Goal: Task Accomplishment & Management: Complete application form

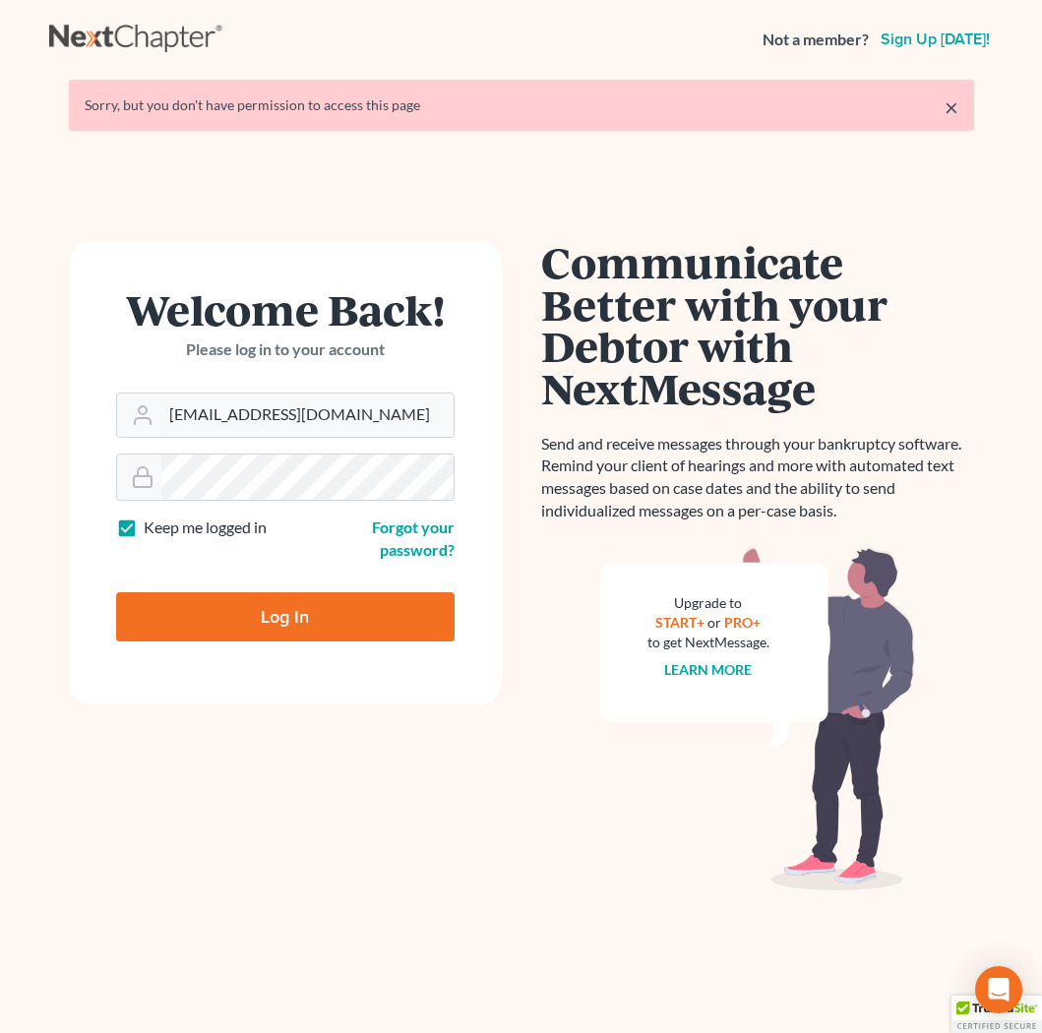
click at [303, 613] on input "Log In" at bounding box center [285, 616] width 338 height 49
type input "Thinking..."
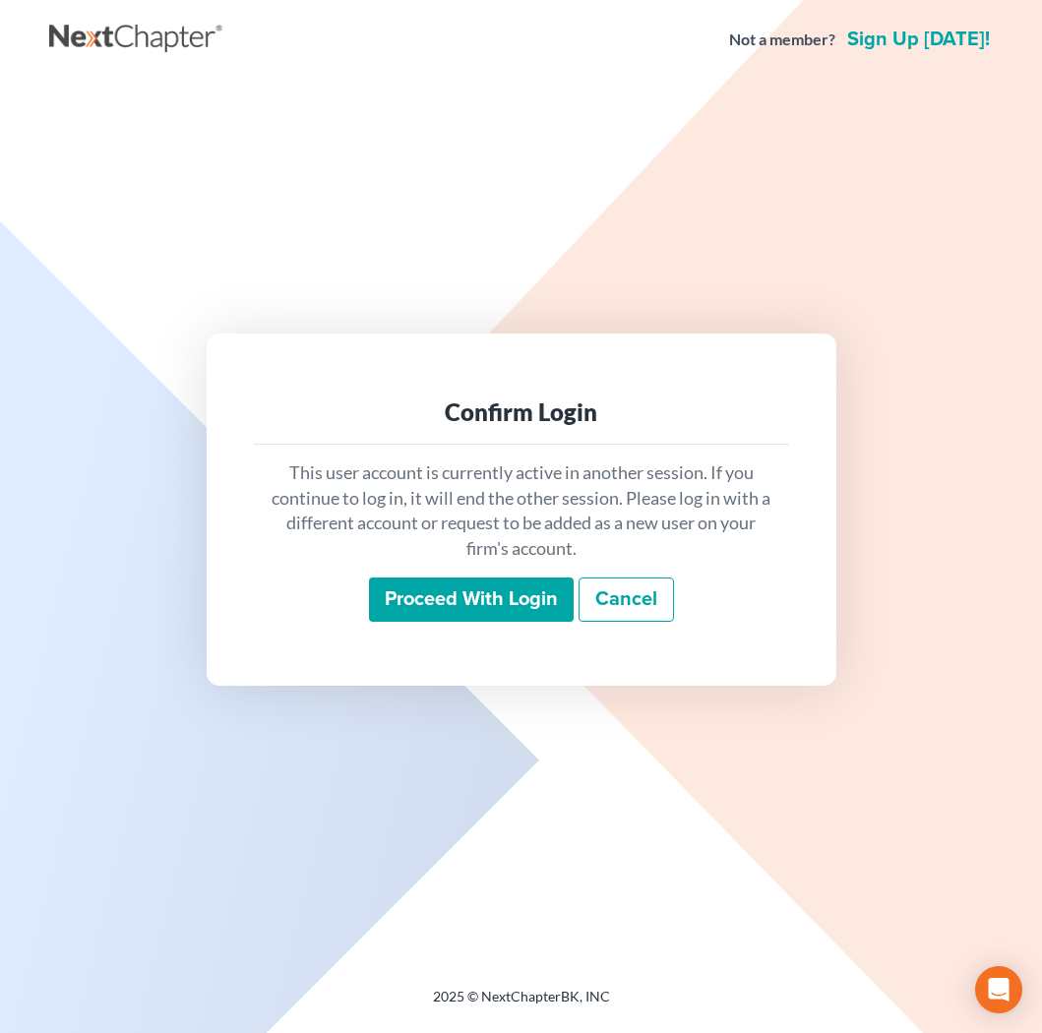
click at [436, 611] on input "Proceed with login" at bounding box center [471, 600] width 205 height 45
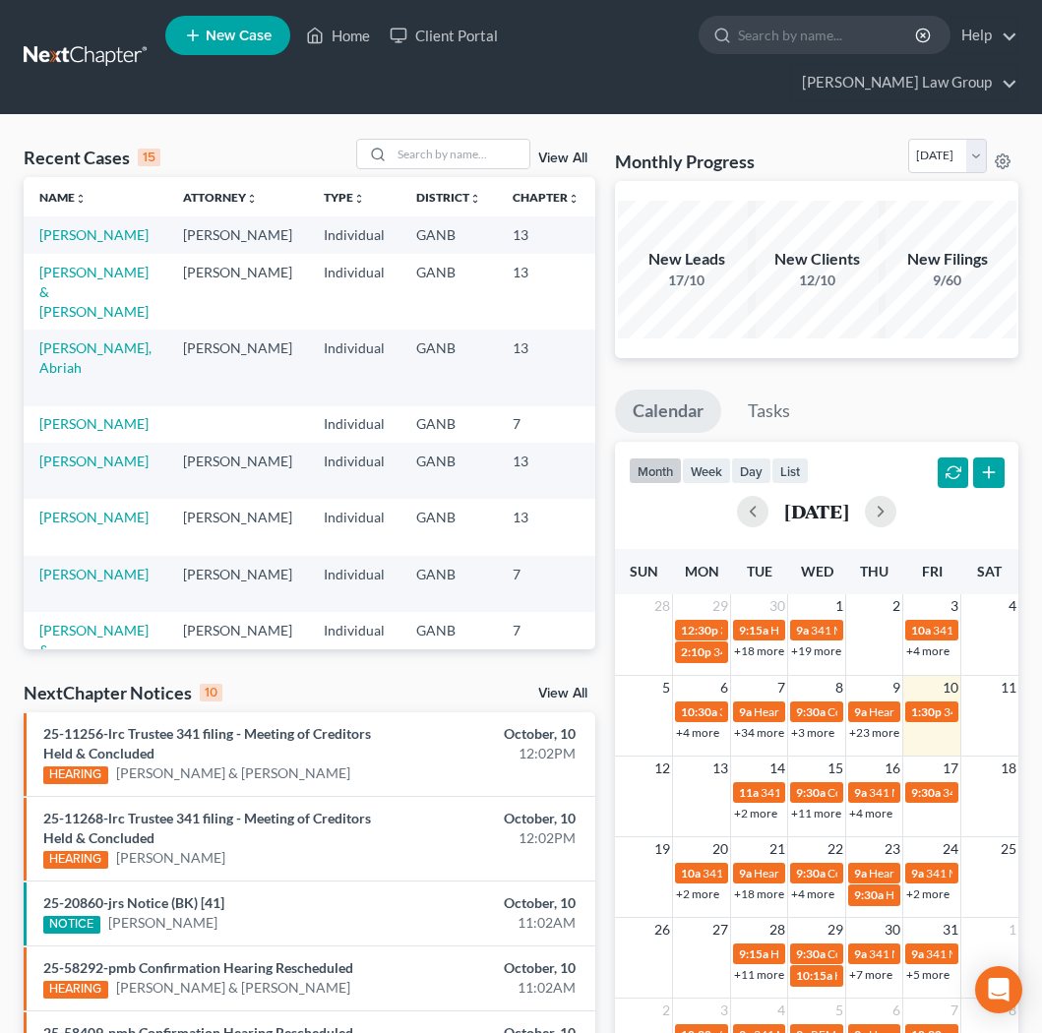
click at [738, 40] on input "search" at bounding box center [828, 35] width 180 height 36
type input "clunis"
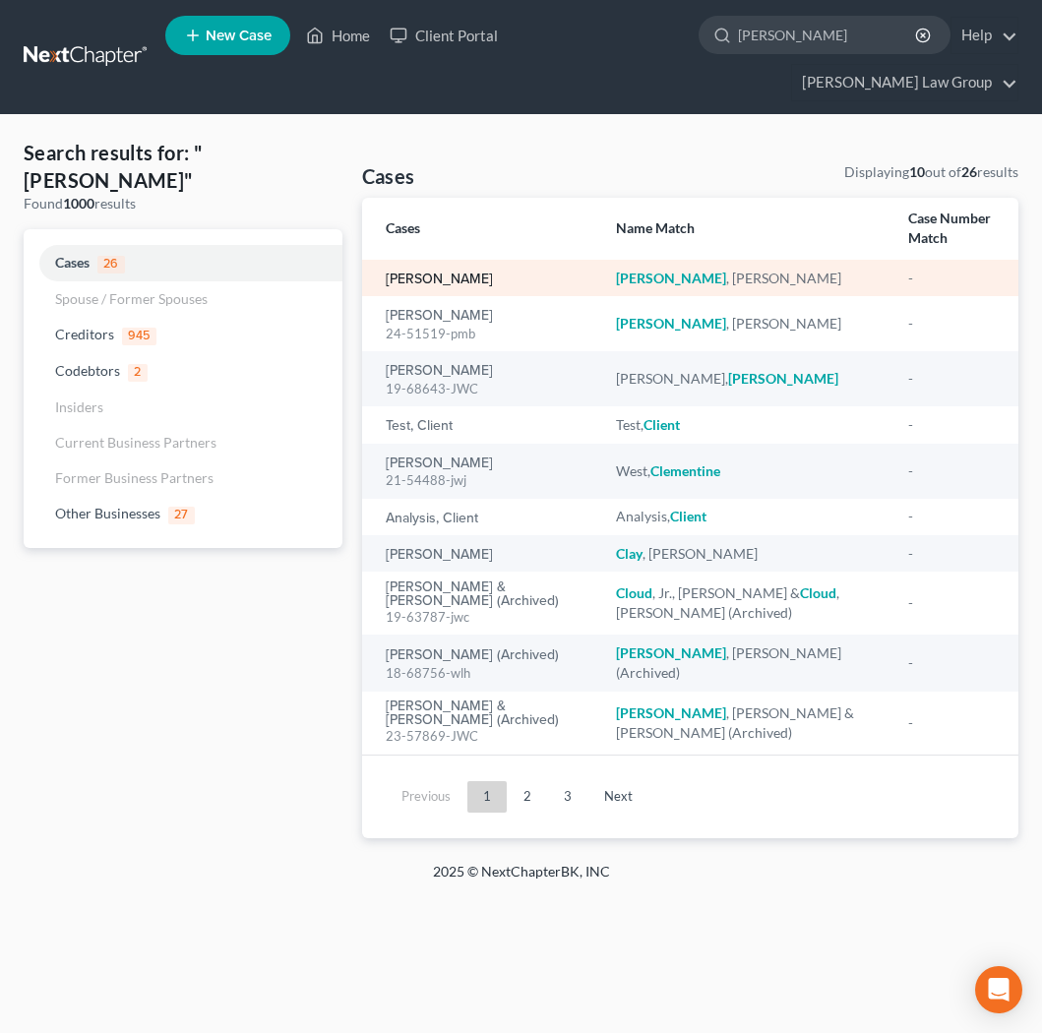
click at [420, 273] on link "Clunis, Samira" at bounding box center [439, 280] width 107 height 14
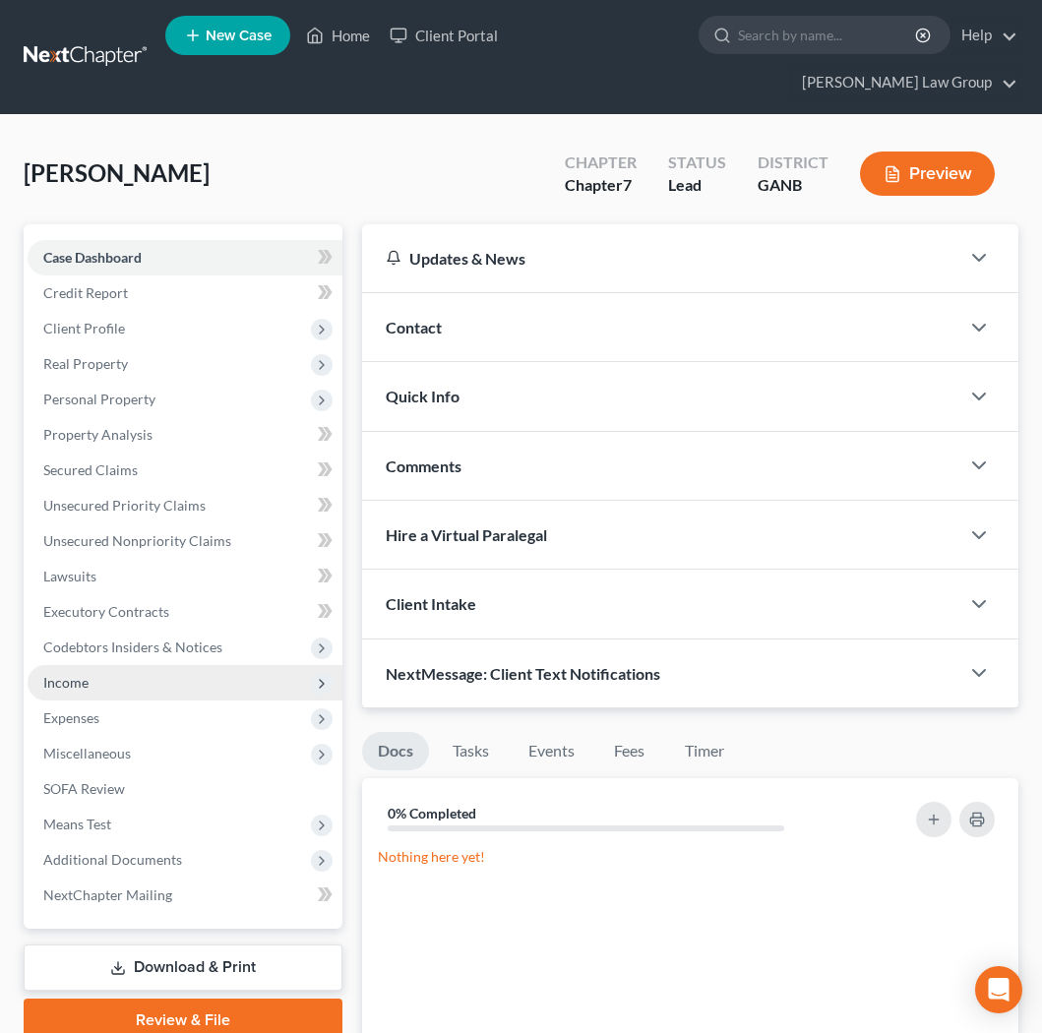
click at [154, 665] on span "Income" at bounding box center [185, 682] width 315 height 35
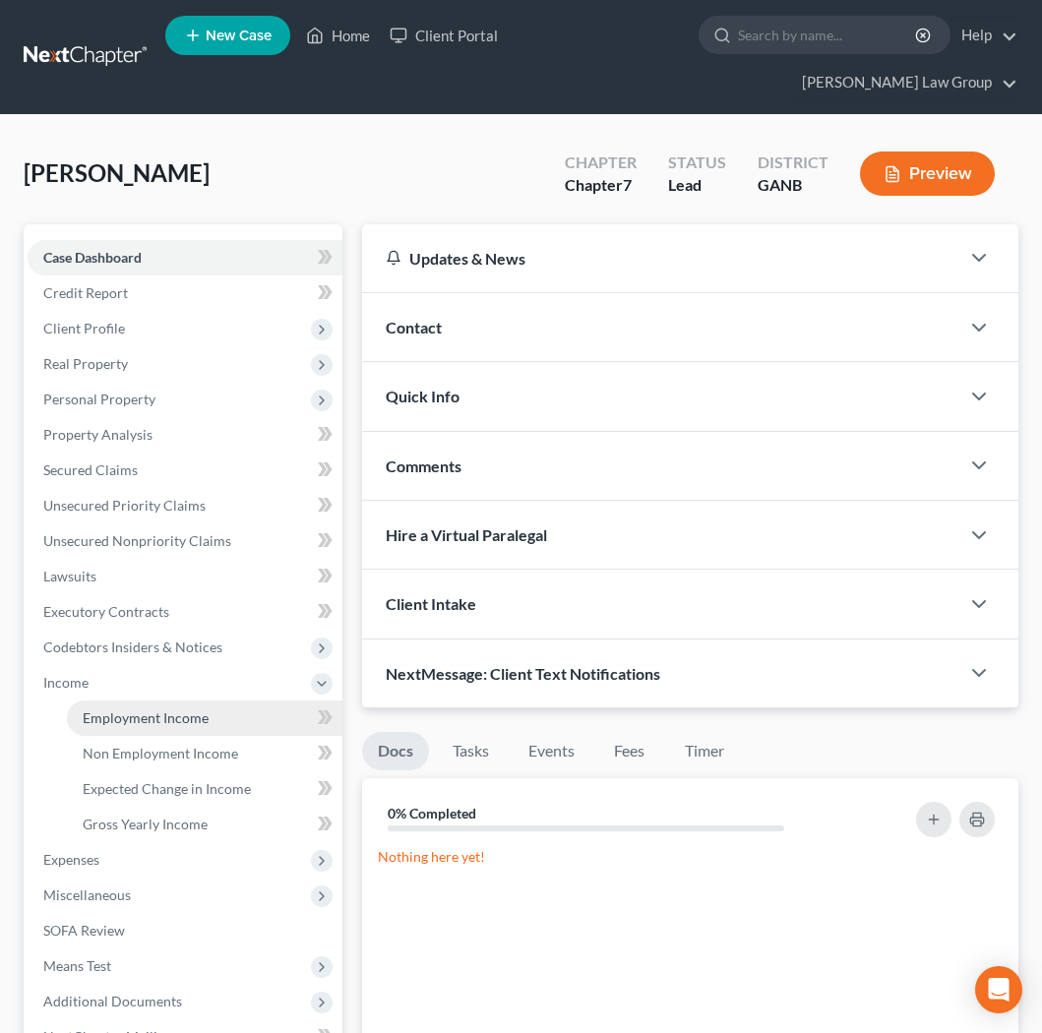
click at [151, 709] on span "Employment Income" at bounding box center [146, 717] width 126 height 17
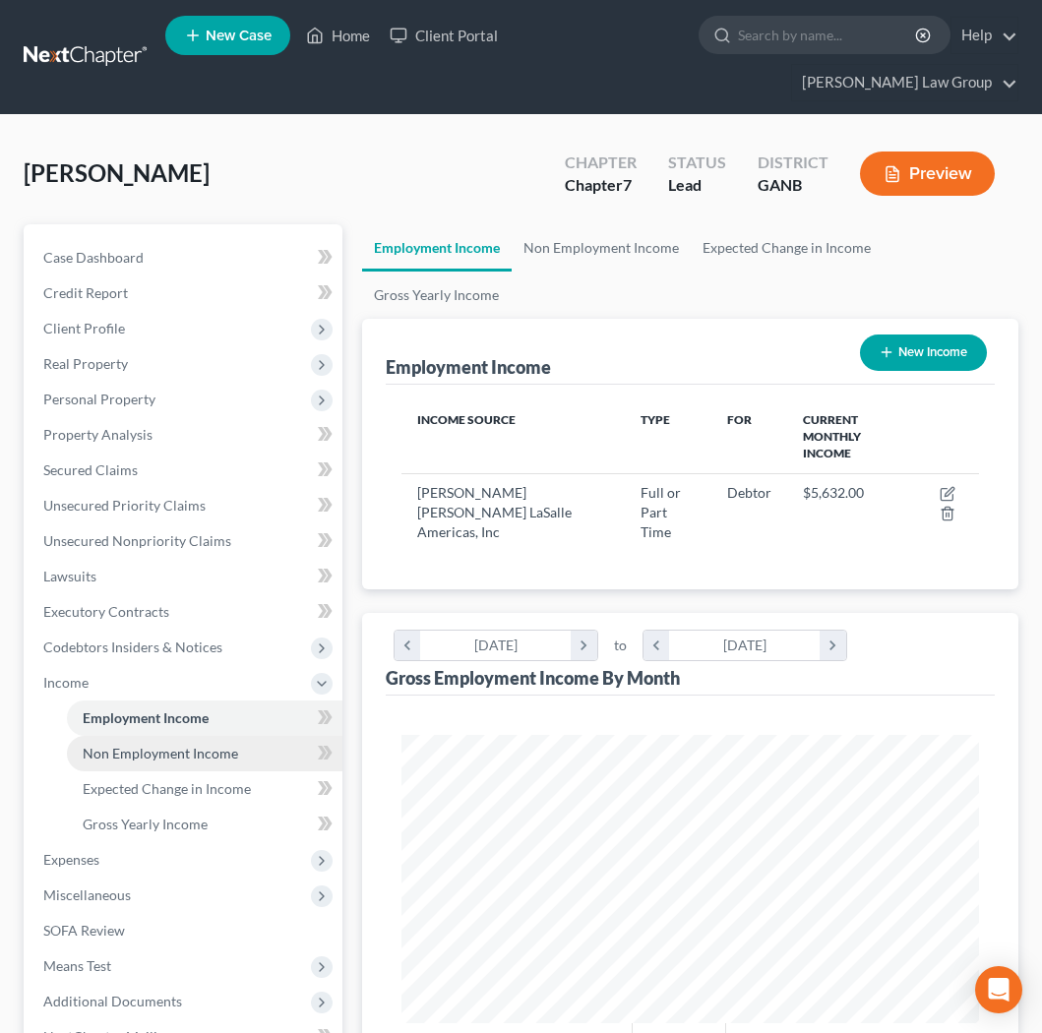
scroll to position [288, 617]
click at [218, 745] on span "Non Employment Income" at bounding box center [160, 753] width 155 height 17
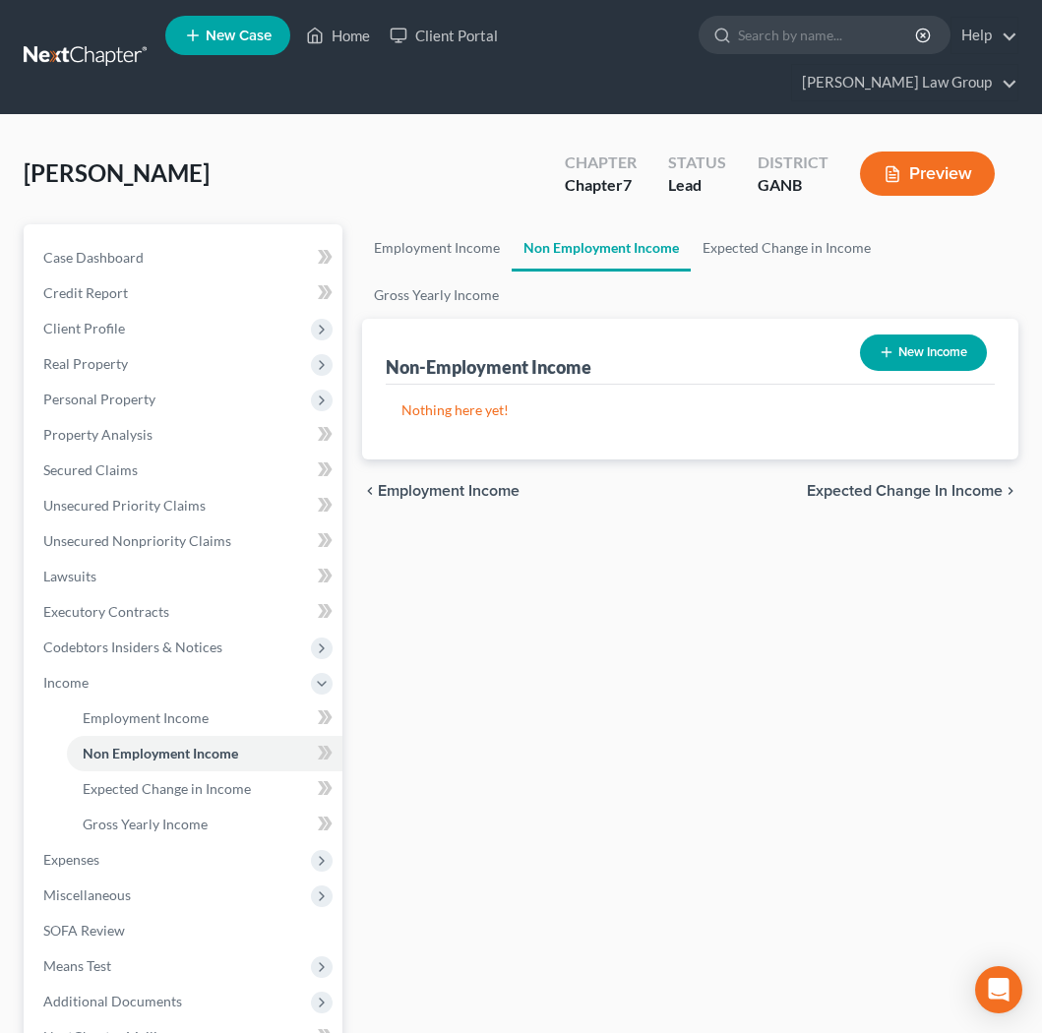
click at [923, 335] on button "New Income" at bounding box center [923, 353] width 127 height 36
select select "0"
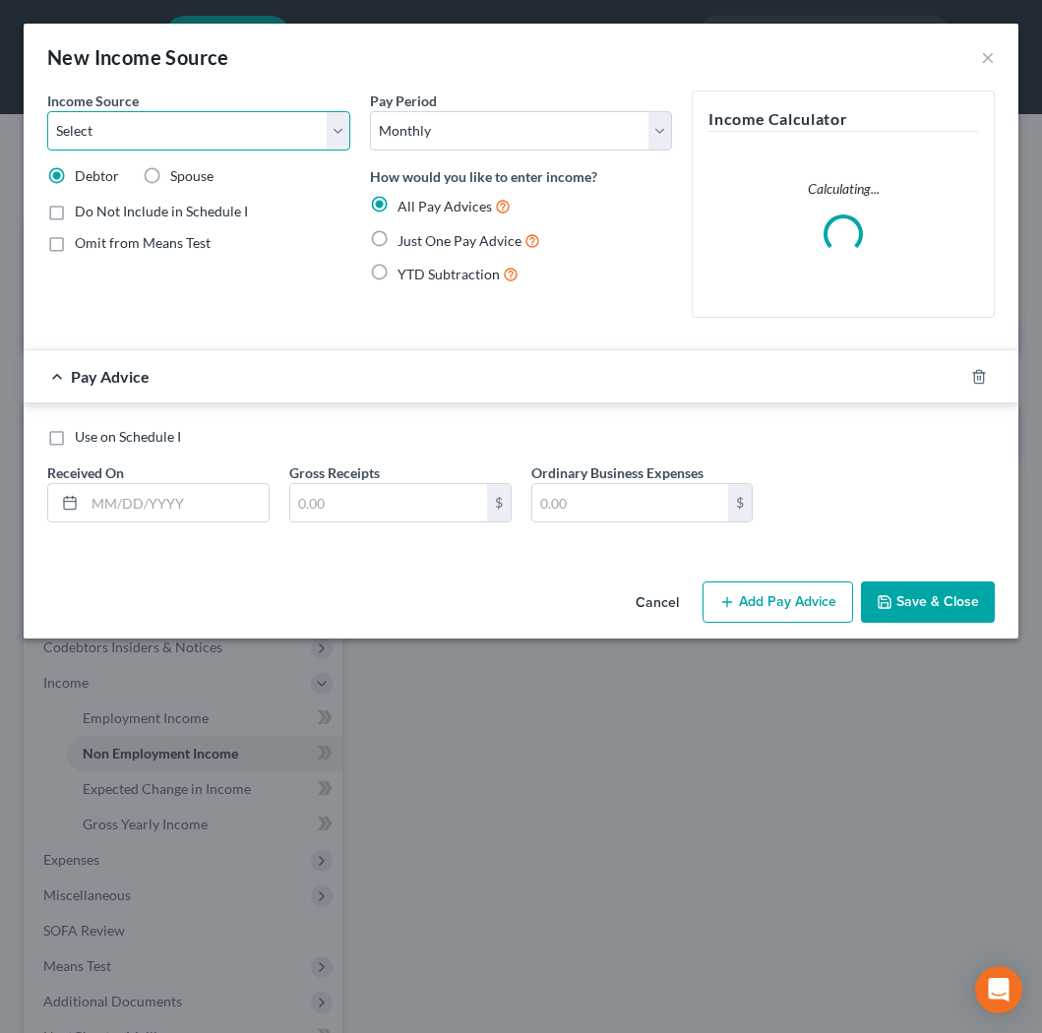
select select "13"
click option "Other Monthly Income" at bounding box center [0, 0] width 0 height 0
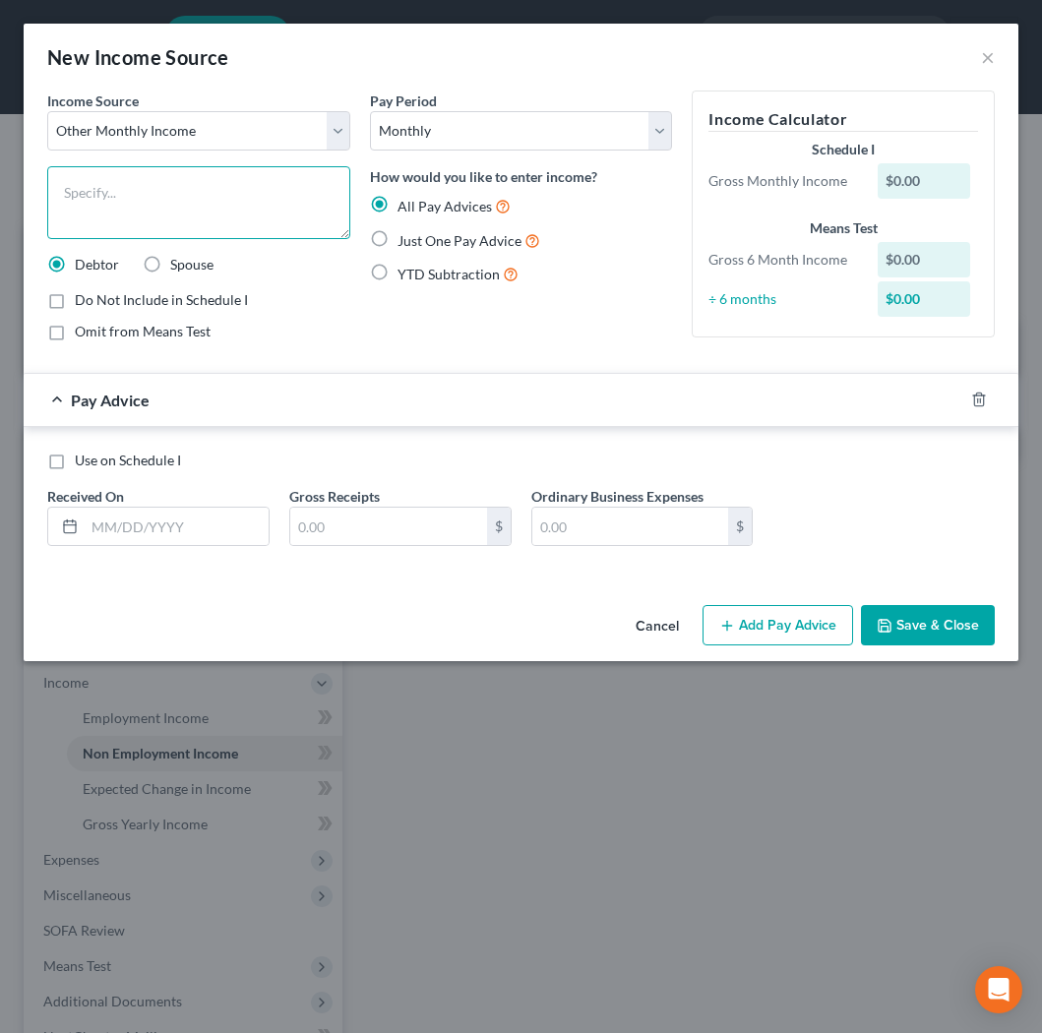
click at [176, 212] on textarea at bounding box center [198, 202] width 303 height 73
type textarea "p/t job"
click at [197, 527] on input "text" at bounding box center [177, 526] width 184 height 37
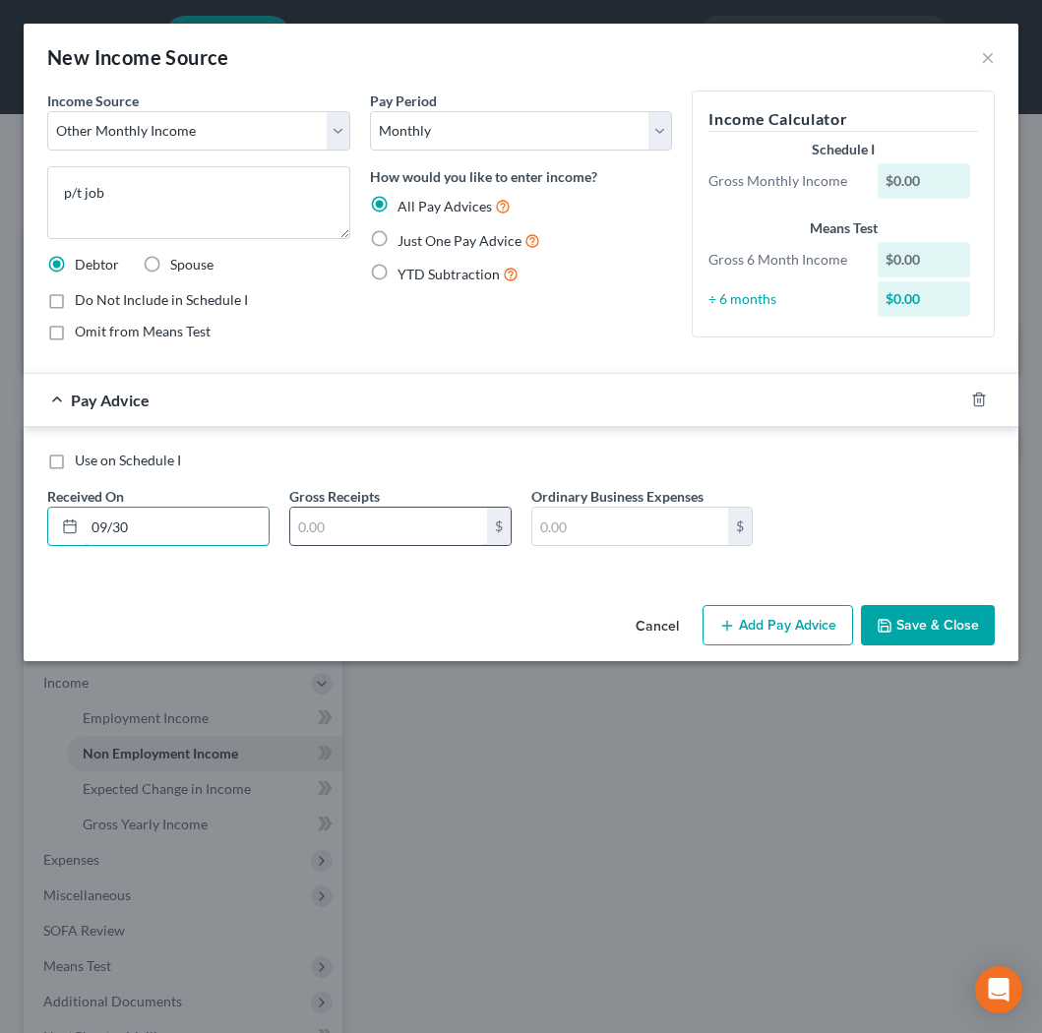
type input "09/30"
click at [366, 535] on input "text" at bounding box center [388, 526] width 197 height 37
type input "500."
click at [509, 236] on span "Just One Pay Advice" at bounding box center [460, 240] width 124 height 17
click at [418, 236] on input "Just One Pay Advice" at bounding box center [411, 235] width 13 height 13
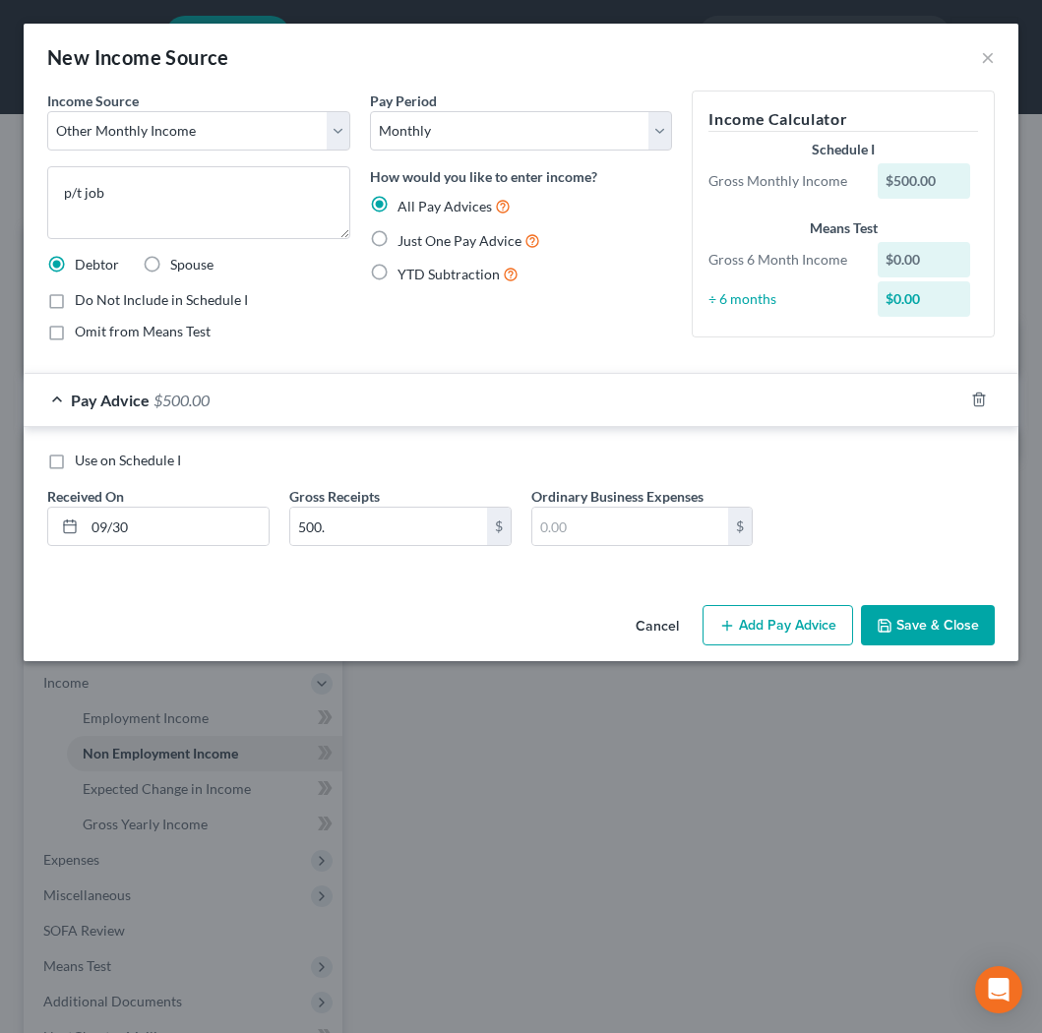
radio input "true"
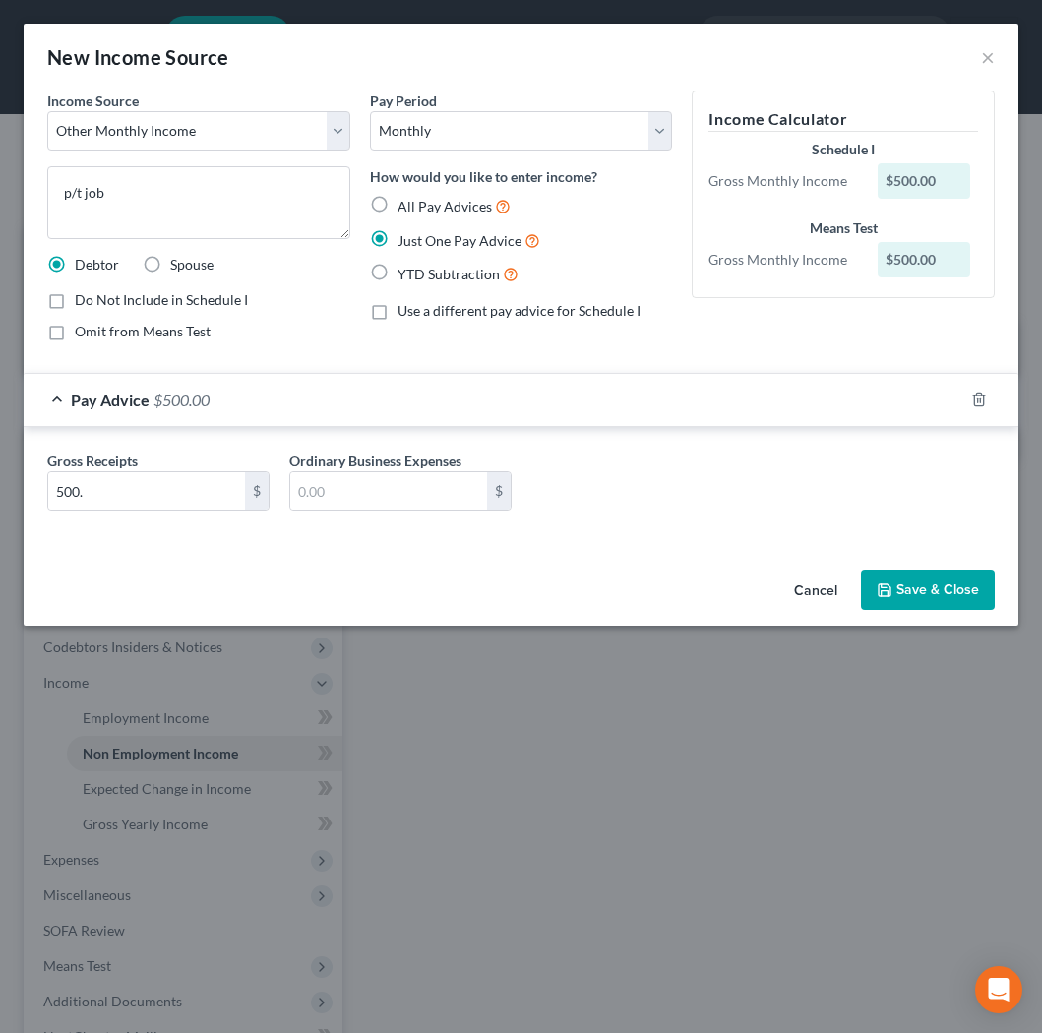
click at [924, 591] on button "Save & Close" at bounding box center [928, 590] width 134 height 41
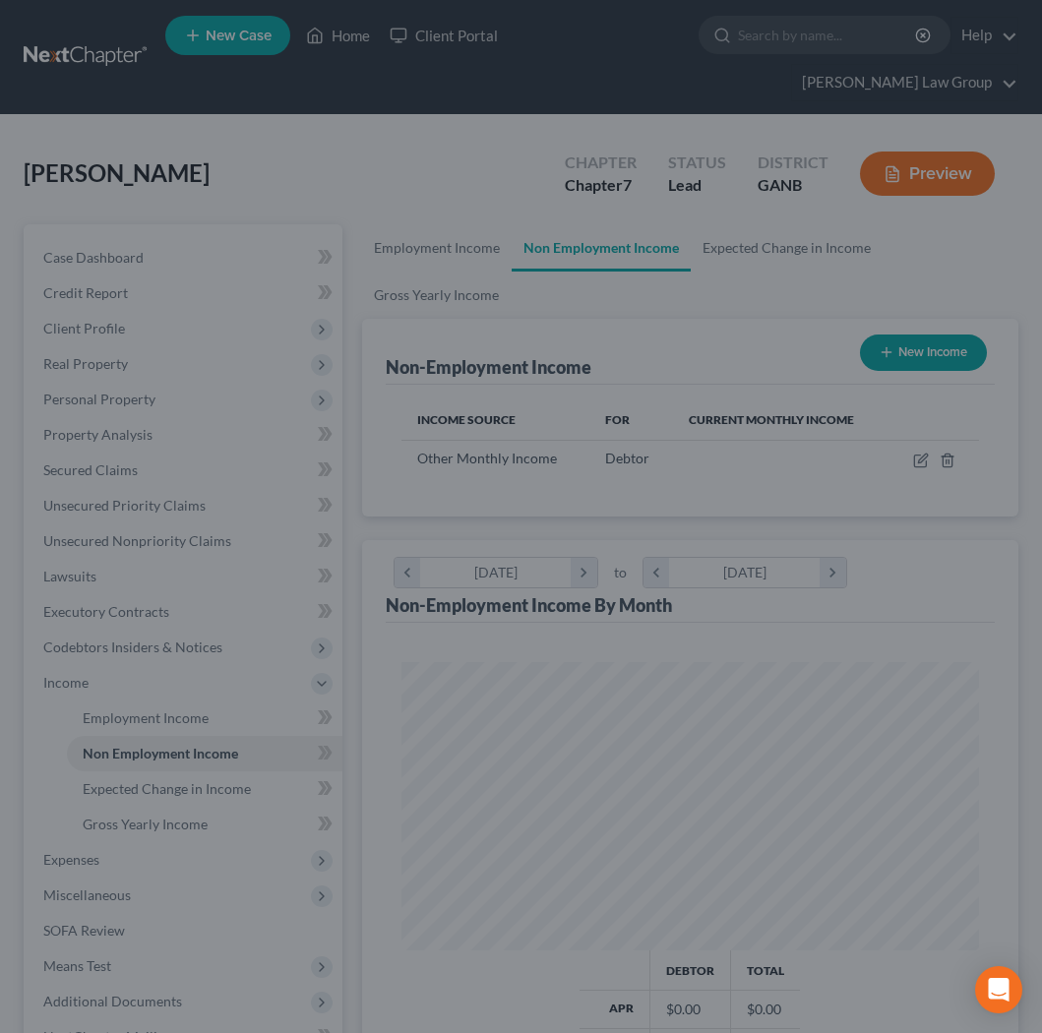
scroll to position [288, 617]
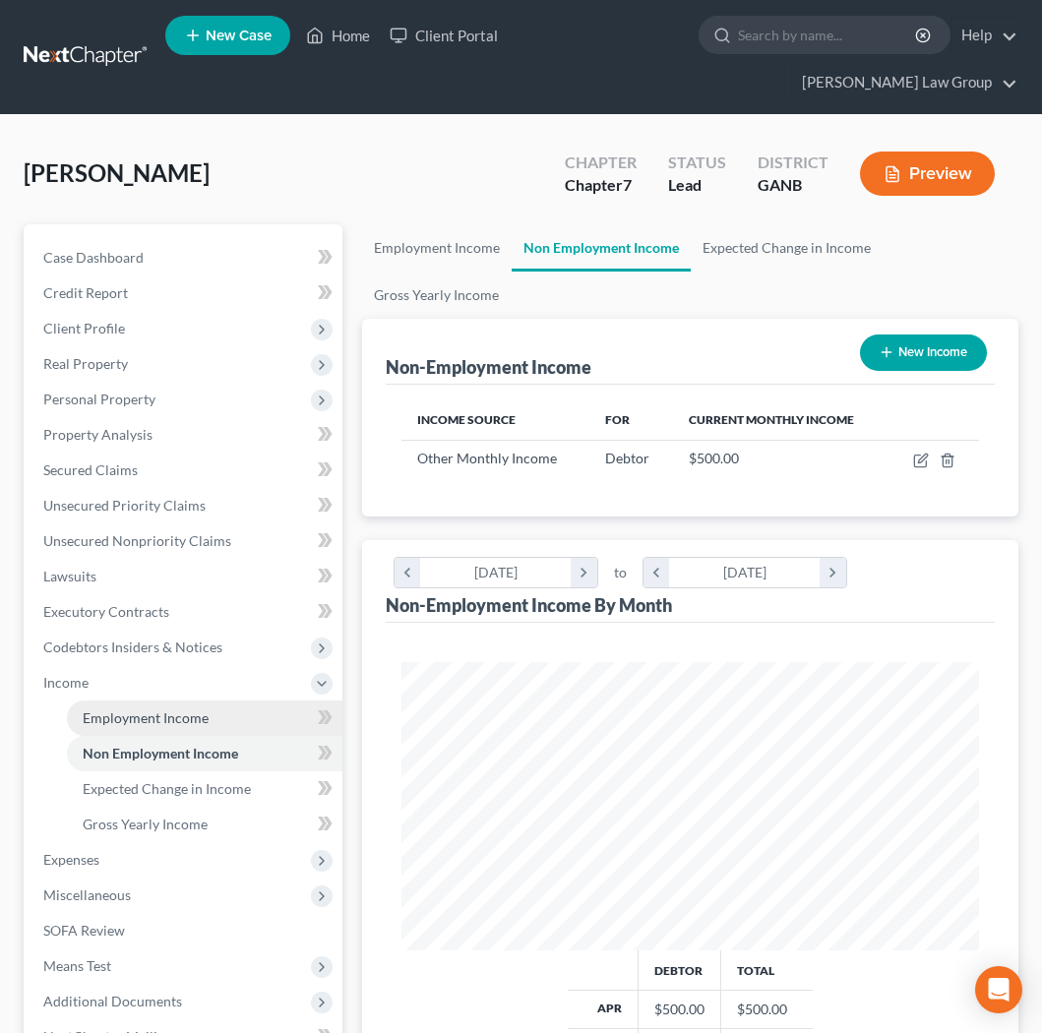
click at [162, 701] on link "Employment Income" at bounding box center [205, 718] width 276 height 35
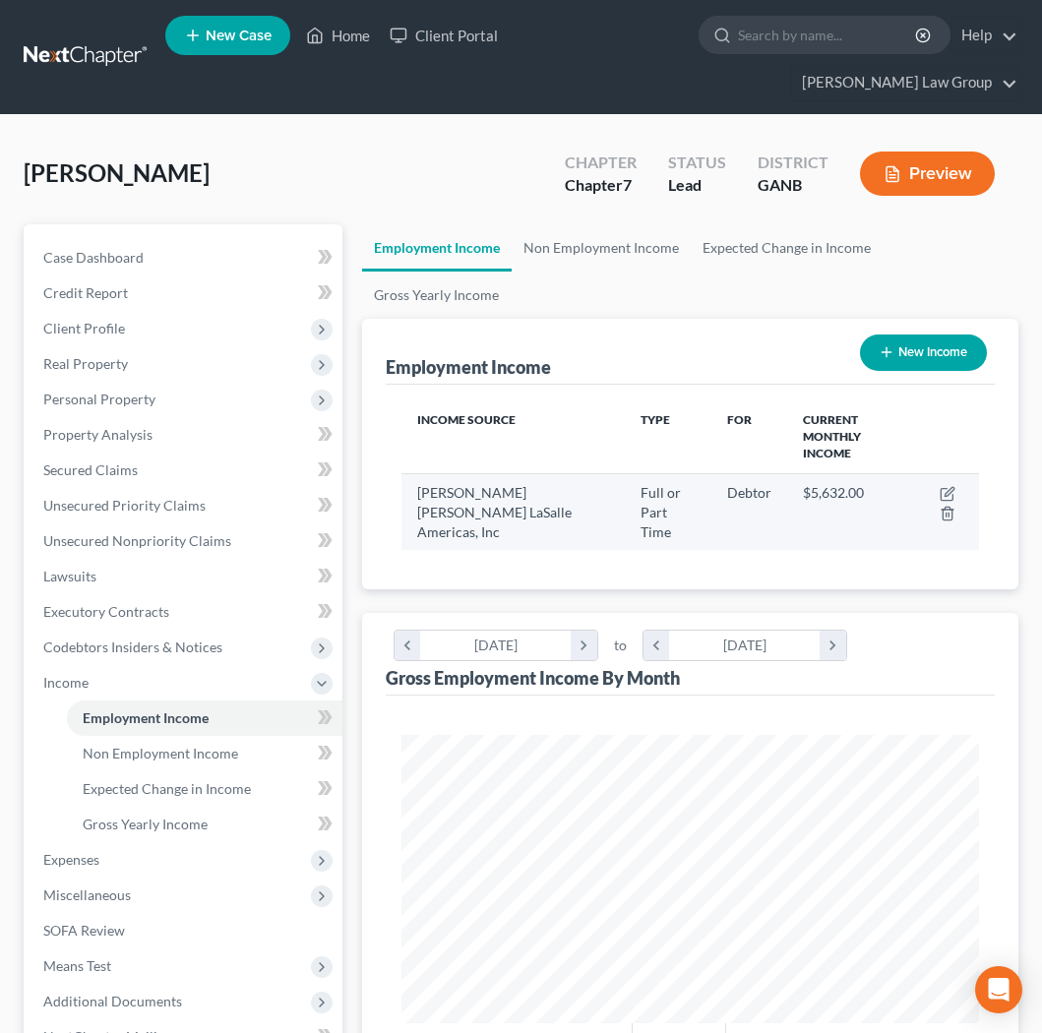
scroll to position [288, 617]
click at [951, 486] on icon "button" at bounding box center [948, 494] width 16 height 16
select select "0"
select select "14"
select select "0"
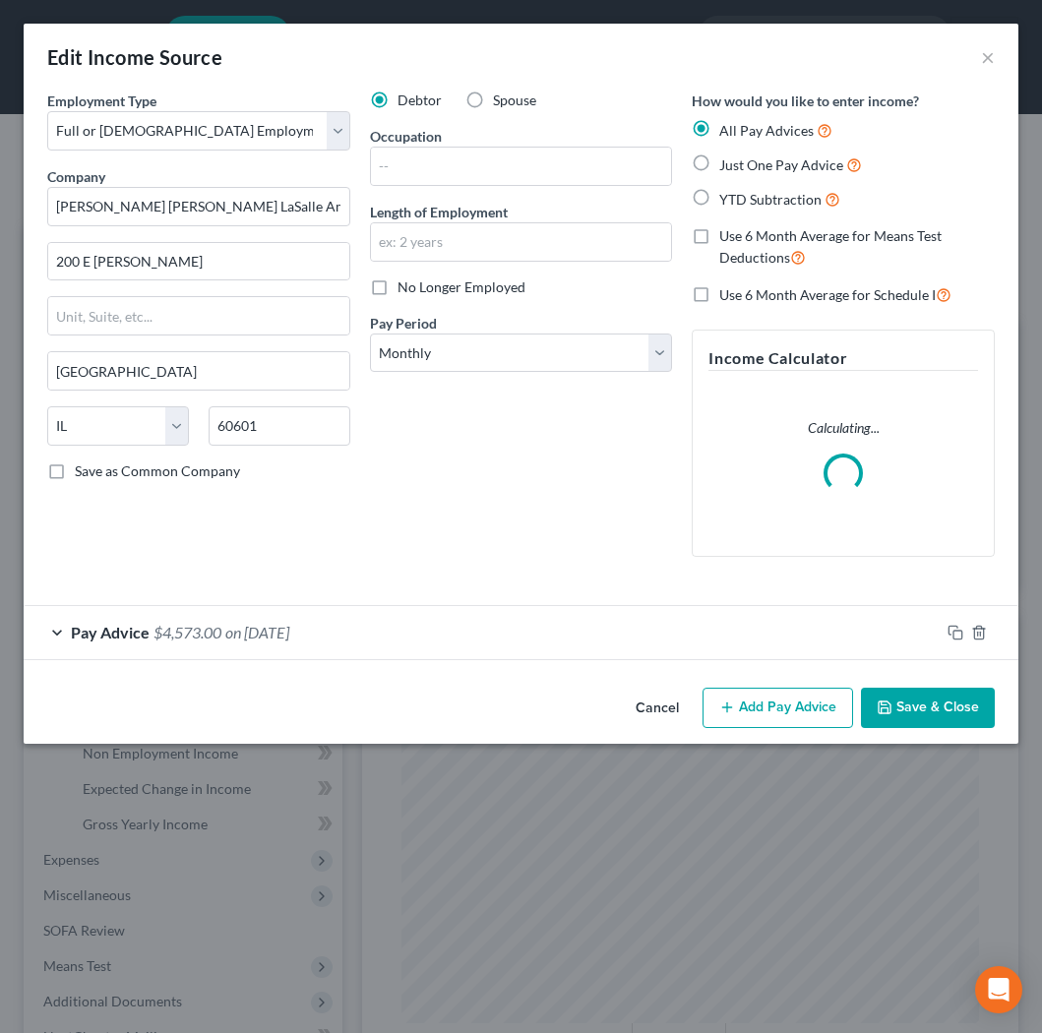
click at [576, 630] on div "Pay Advice $4,573.00 on 09/30/2025" at bounding box center [482, 632] width 916 height 52
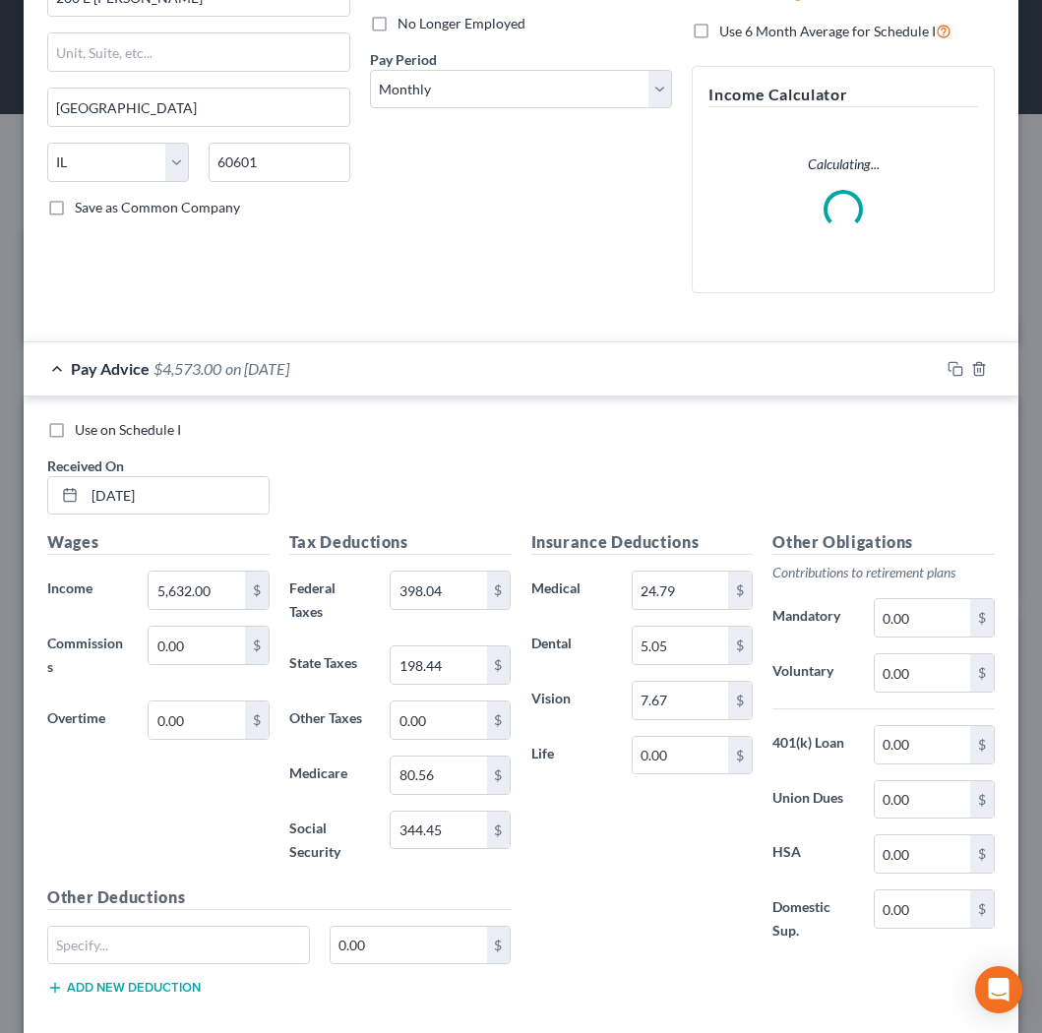
scroll to position [362, 0]
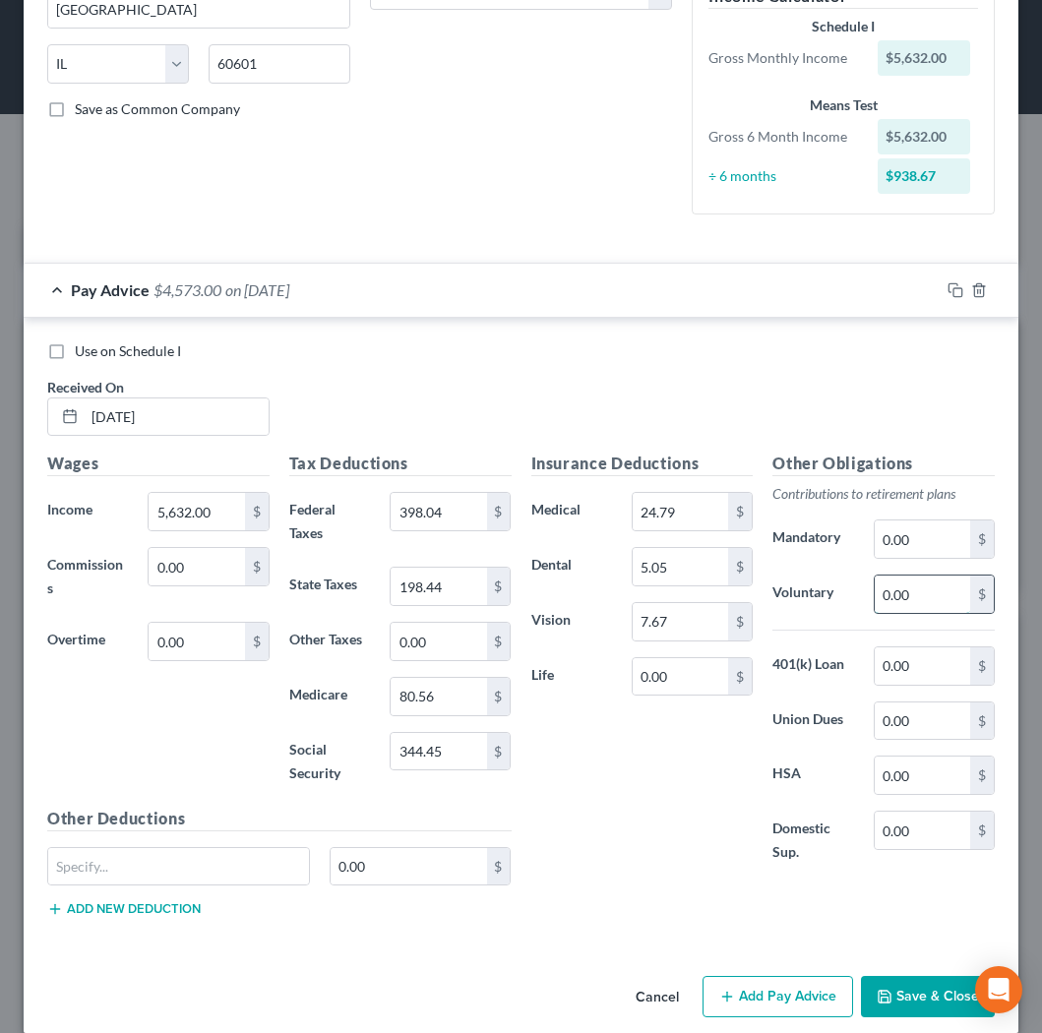
drag, startPoint x: 940, startPoint y: 597, endPoint x: 862, endPoint y: 597, distance: 77.7
click at [875, 597] on input "0.00" at bounding box center [922, 594] width 95 height 37
click at [870, 597] on div "Voluntary 0.00 $" at bounding box center [884, 594] width 242 height 39
click at [915, 592] on input "0.00" at bounding box center [922, 594] width 95 height 37
type input "110.31"
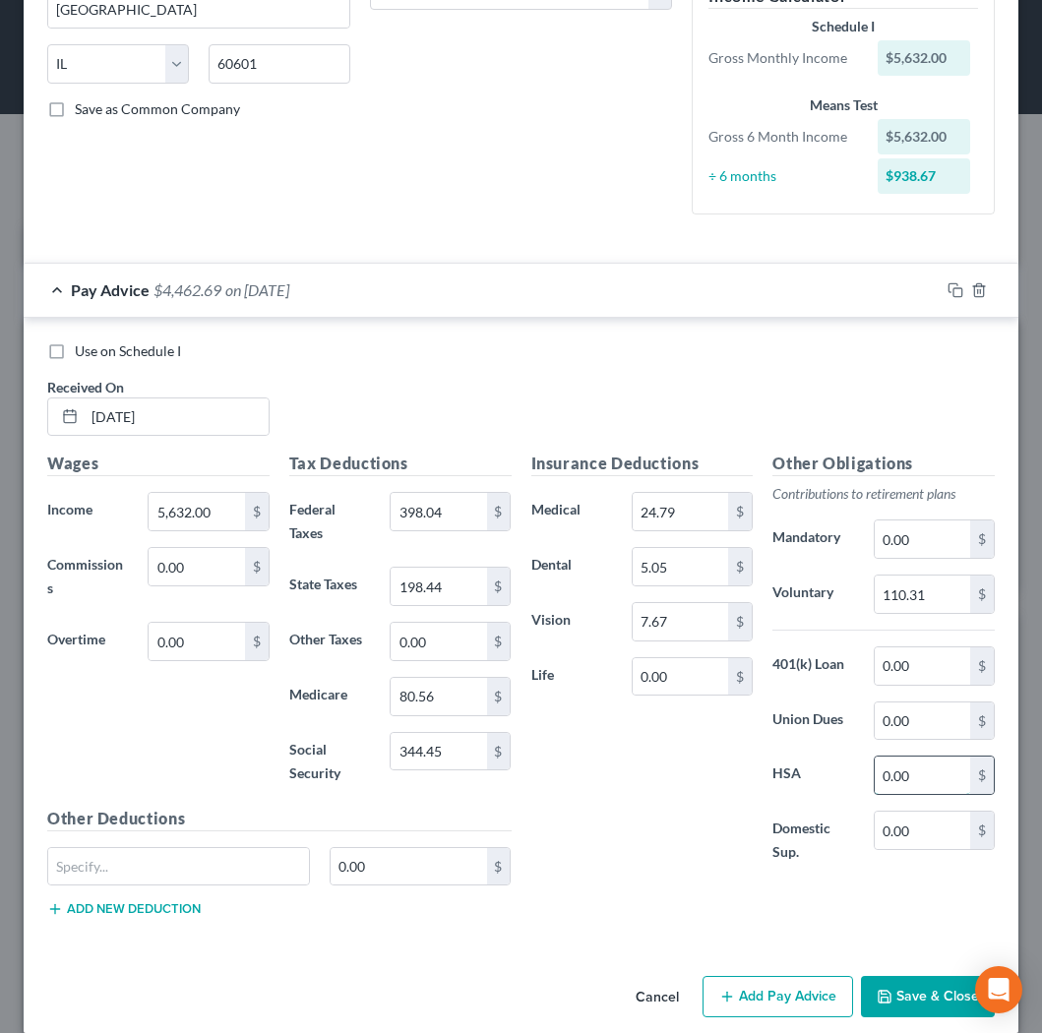
drag, startPoint x: 919, startPoint y: 771, endPoint x: 905, endPoint y: 772, distance: 13.8
click at [905, 772] on input "0.00" at bounding box center [922, 775] width 95 height 37
type input "41.67"
click at [917, 1006] on button "Save & Close" at bounding box center [928, 996] width 134 height 41
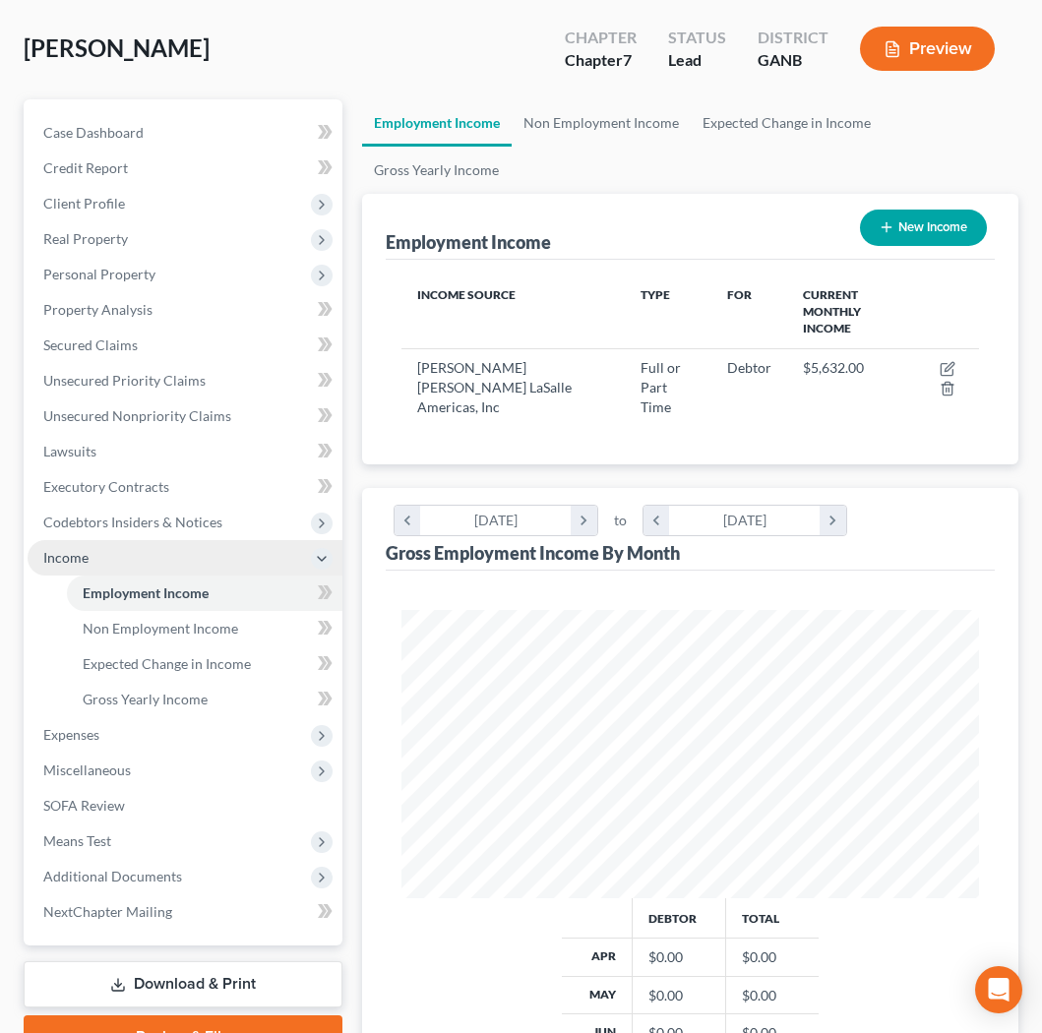
scroll to position [146, 0]
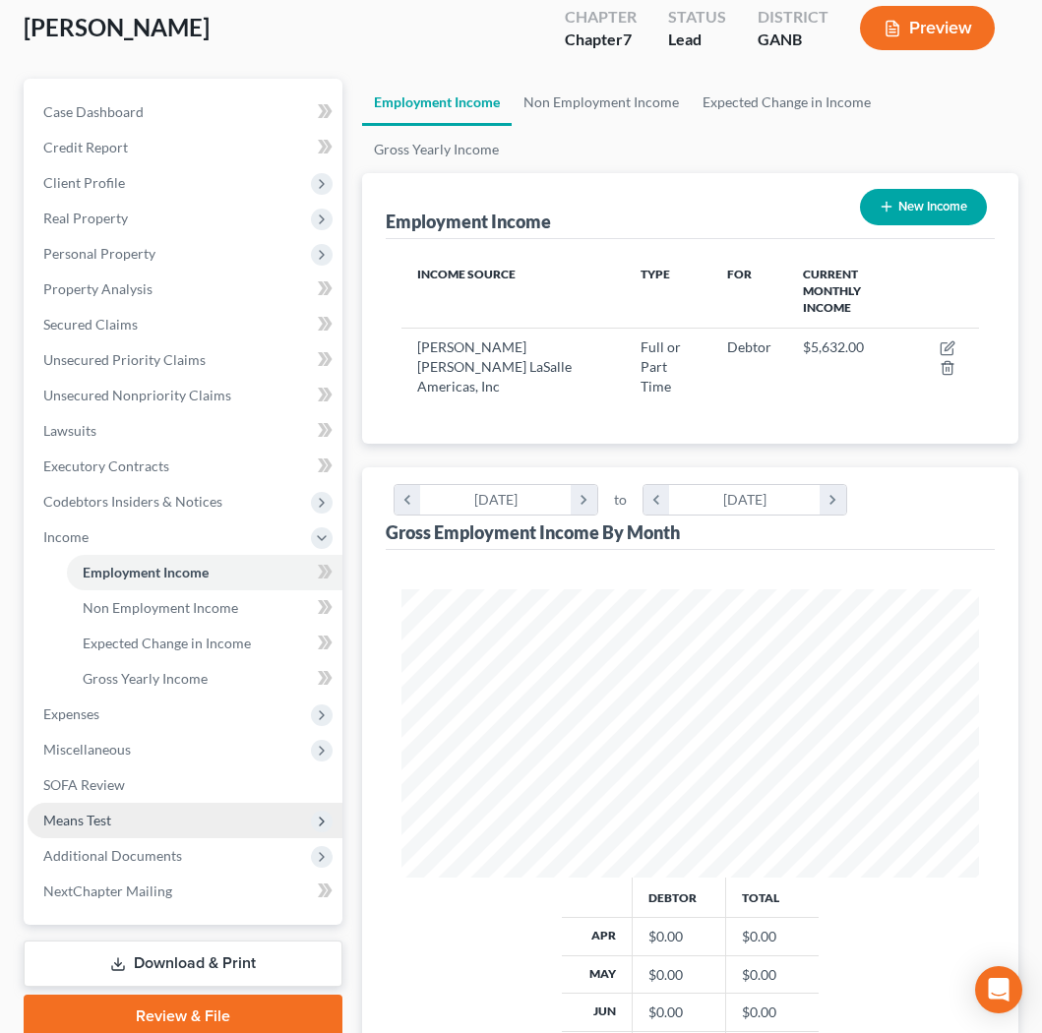
click at [122, 803] on span "Means Test" at bounding box center [185, 820] width 315 height 35
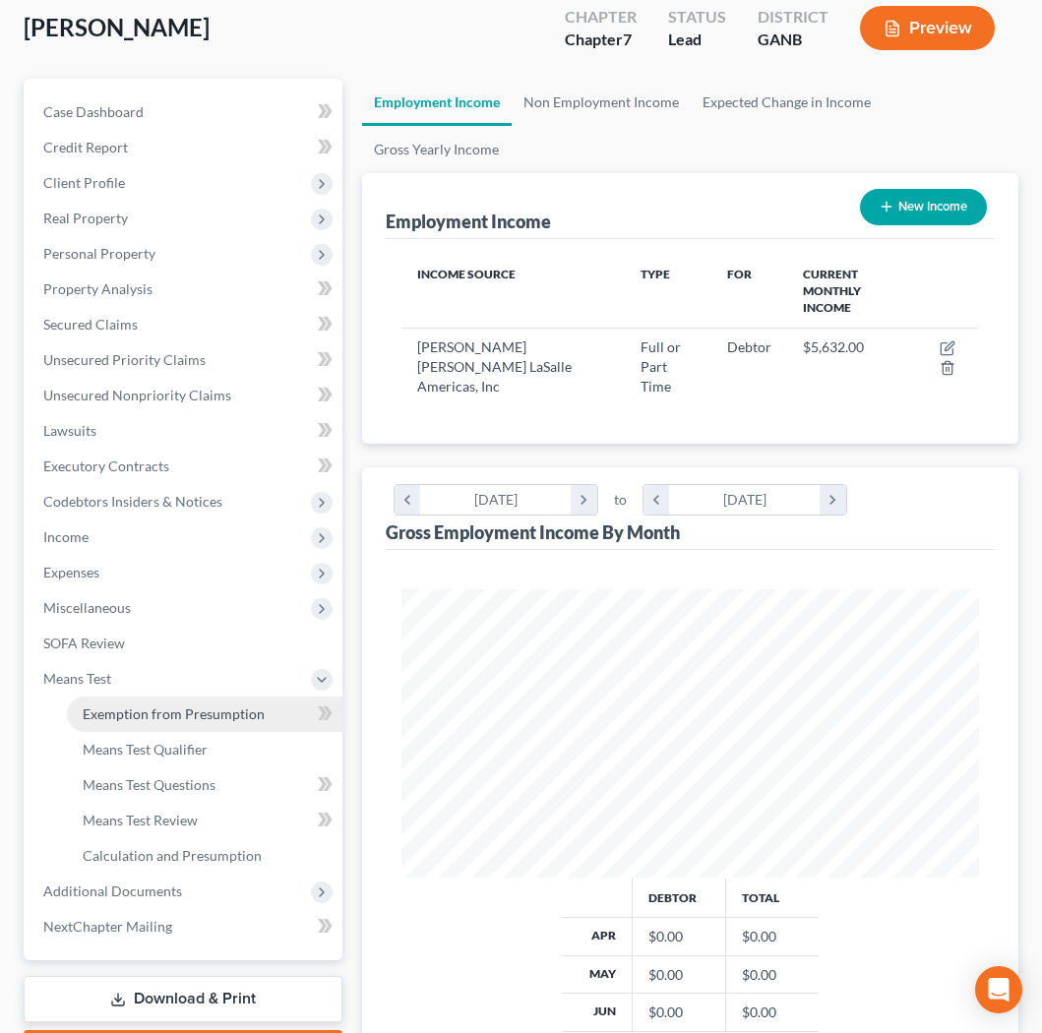
click at [127, 706] on span "Exemption from Presumption" at bounding box center [174, 714] width 182 height 17
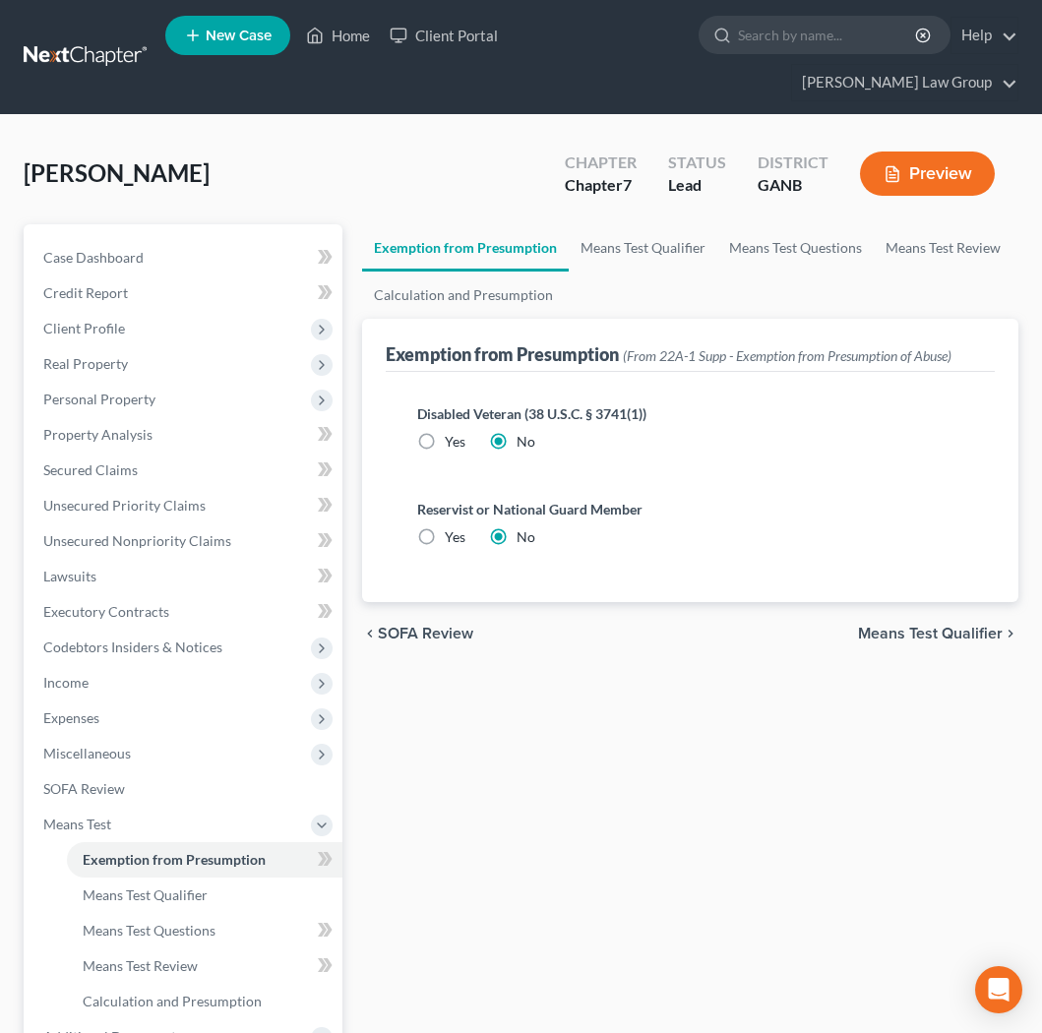
click at [903, 626] on span "Means Test Qualifier" at bounding box center [930, 634] width 145 height 16
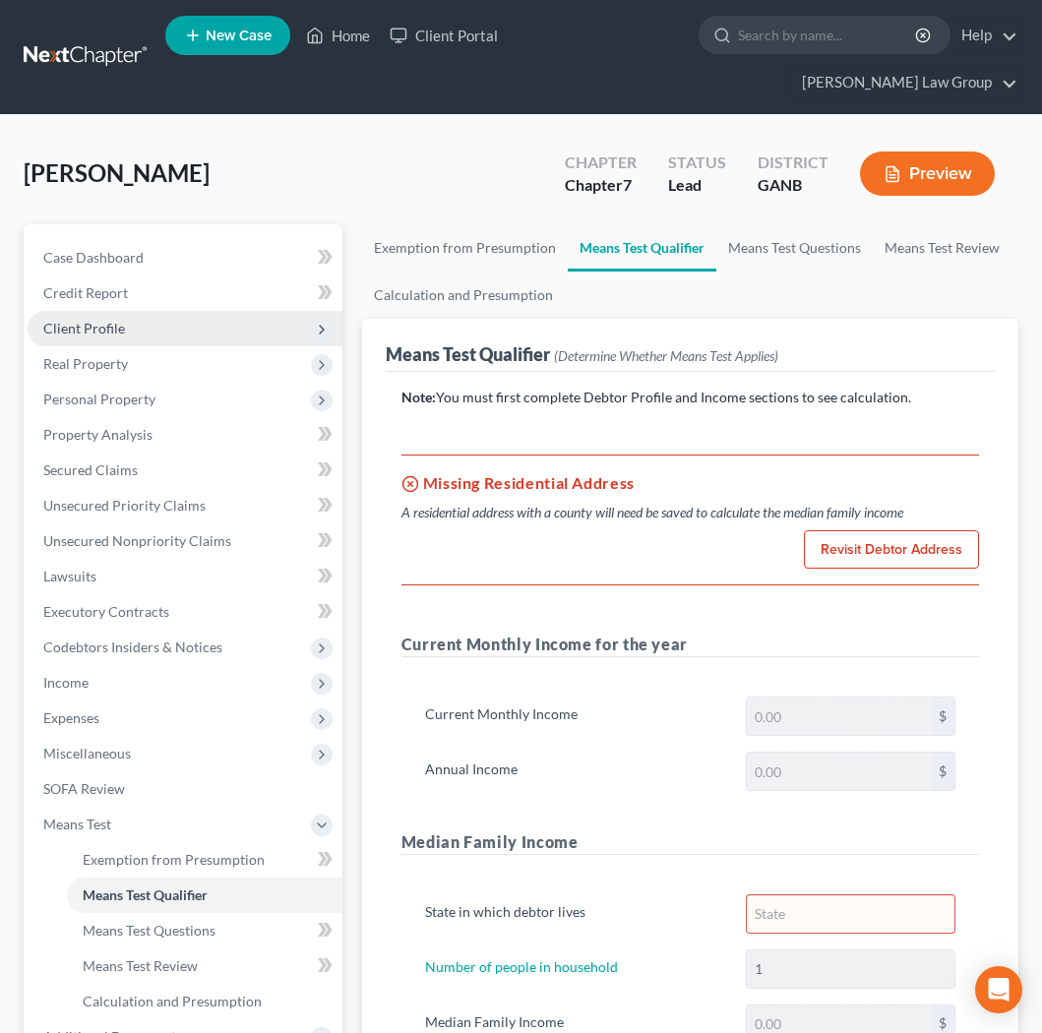
click at [123, 311] on span "Client Profile" at bounding box center [185, 328] width 315 height 35
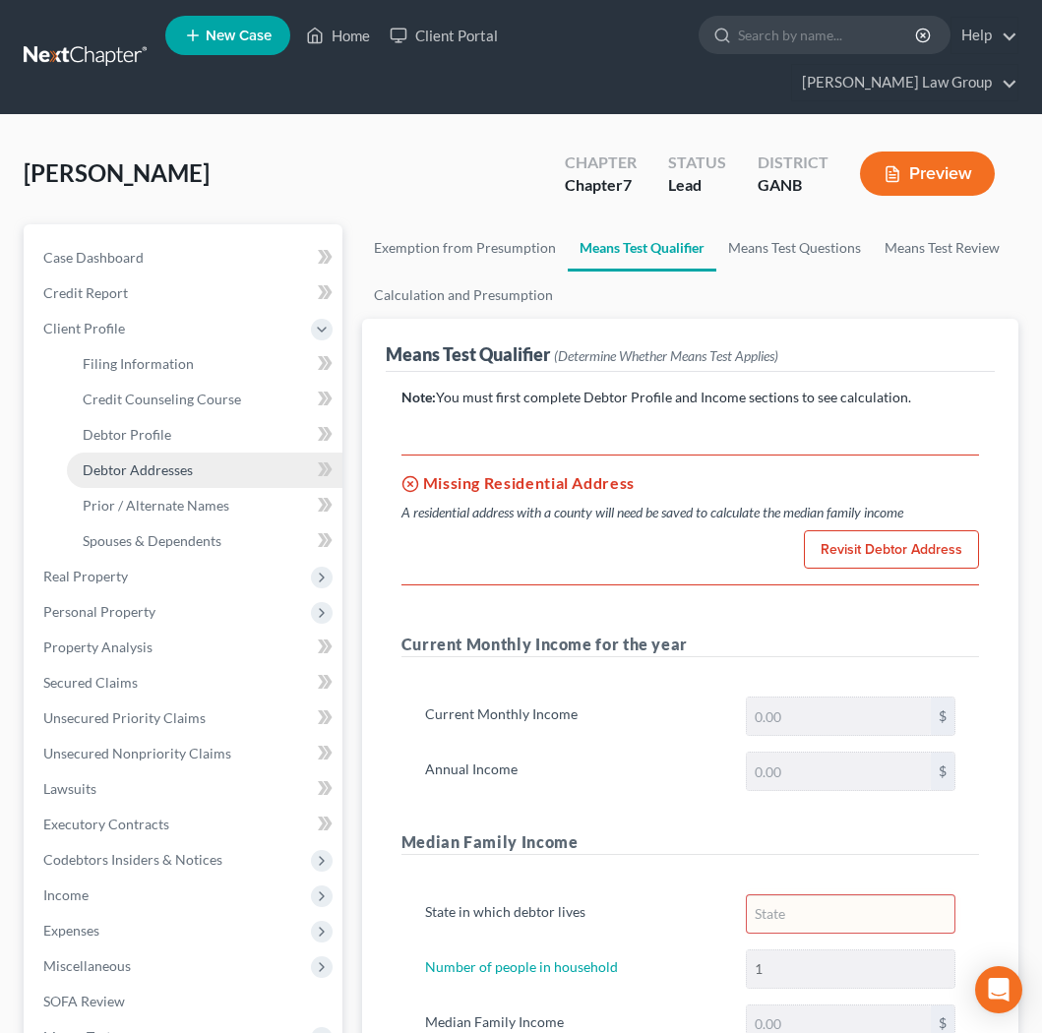
click at [157, 461] on span "Debtor Addresses" at bounding box center [138, 469] width 110 height 17
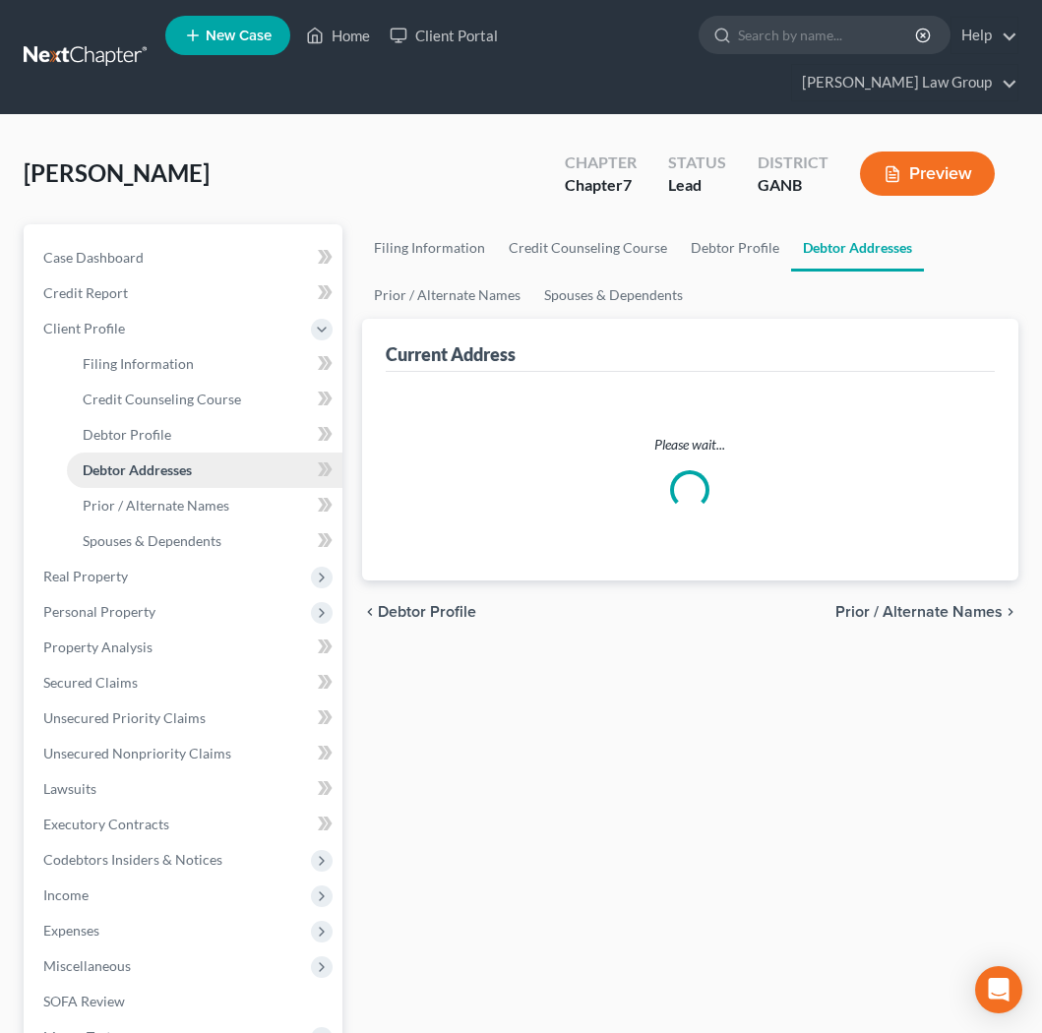
select select "0"
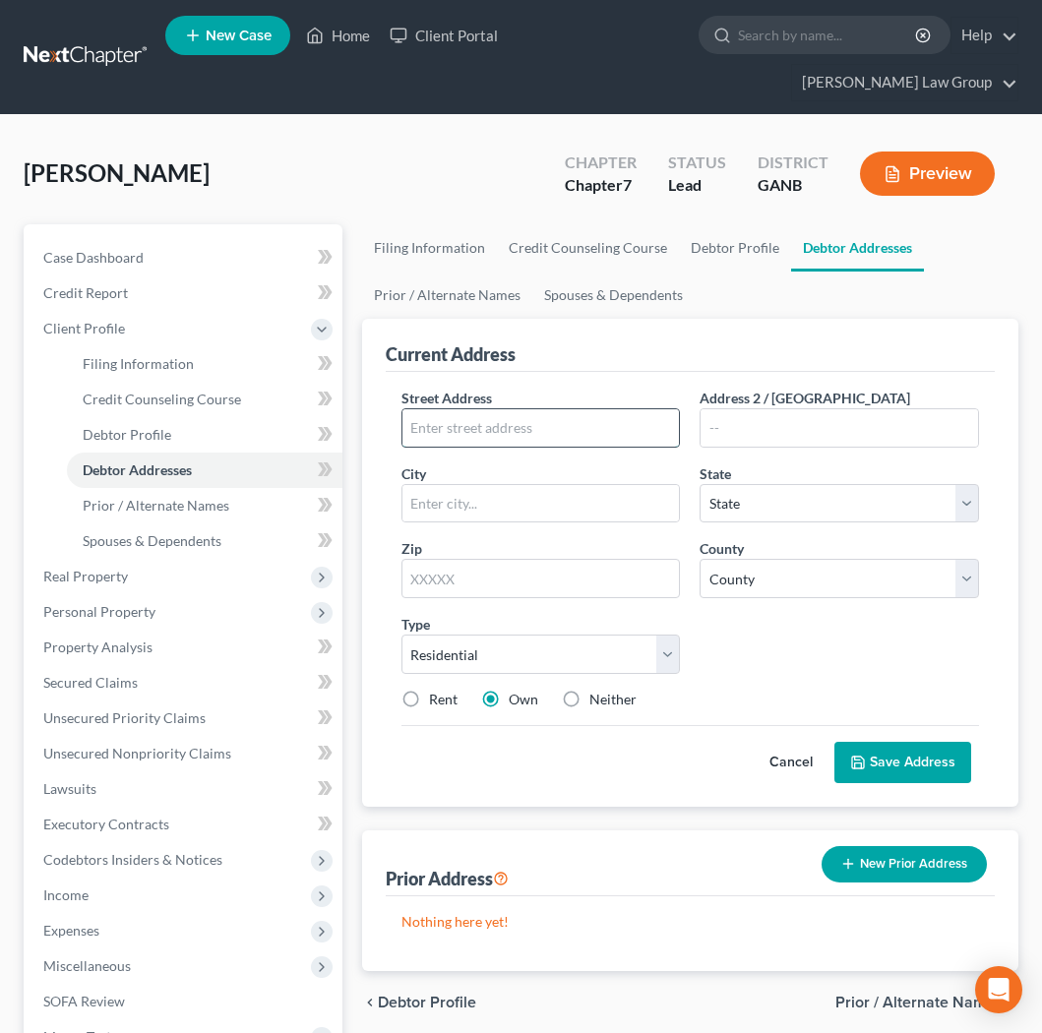
click at [480, 409] on input "text" at bounding box center [540, 427] width 277 height 37
type input "1740 Century Cir NE"
type input "A"
type input "Apt 1365"
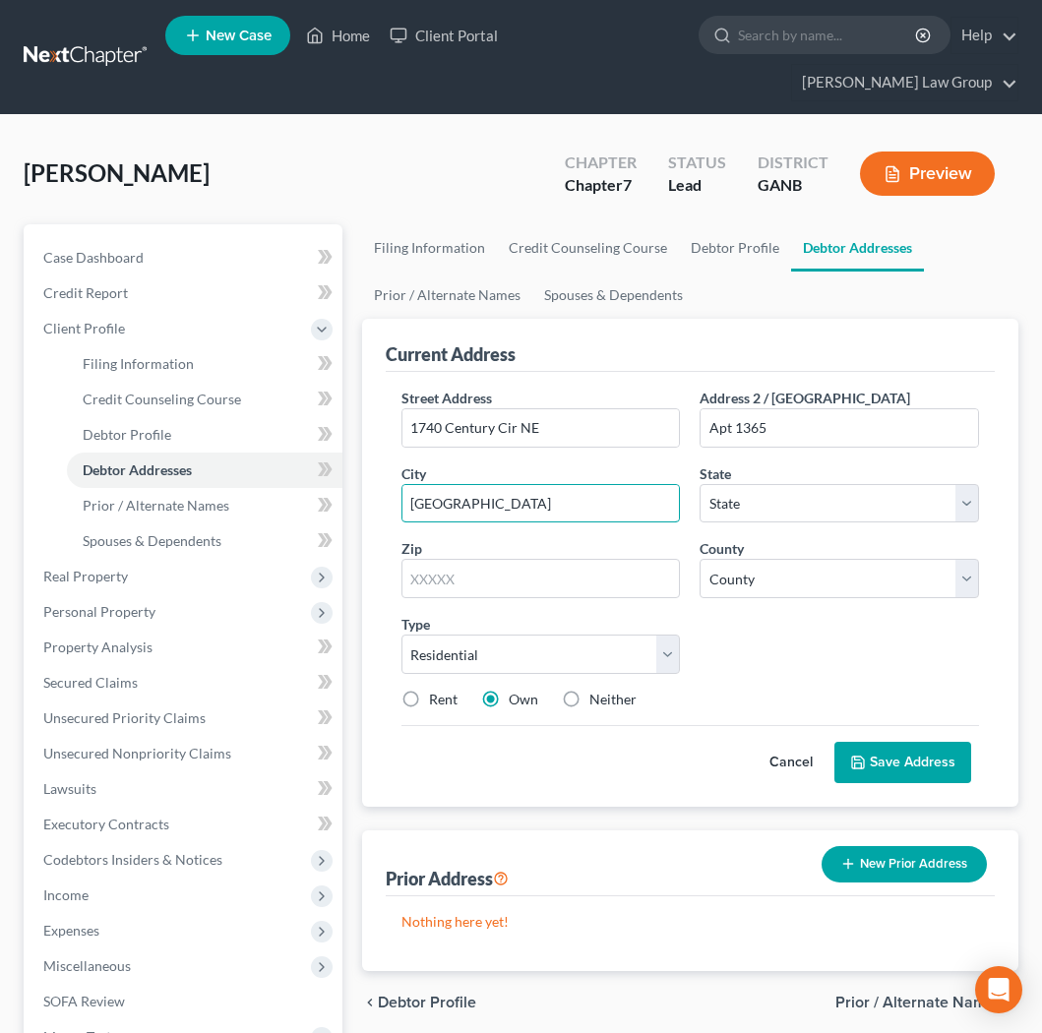
type input "Atlanta"
select select "10"
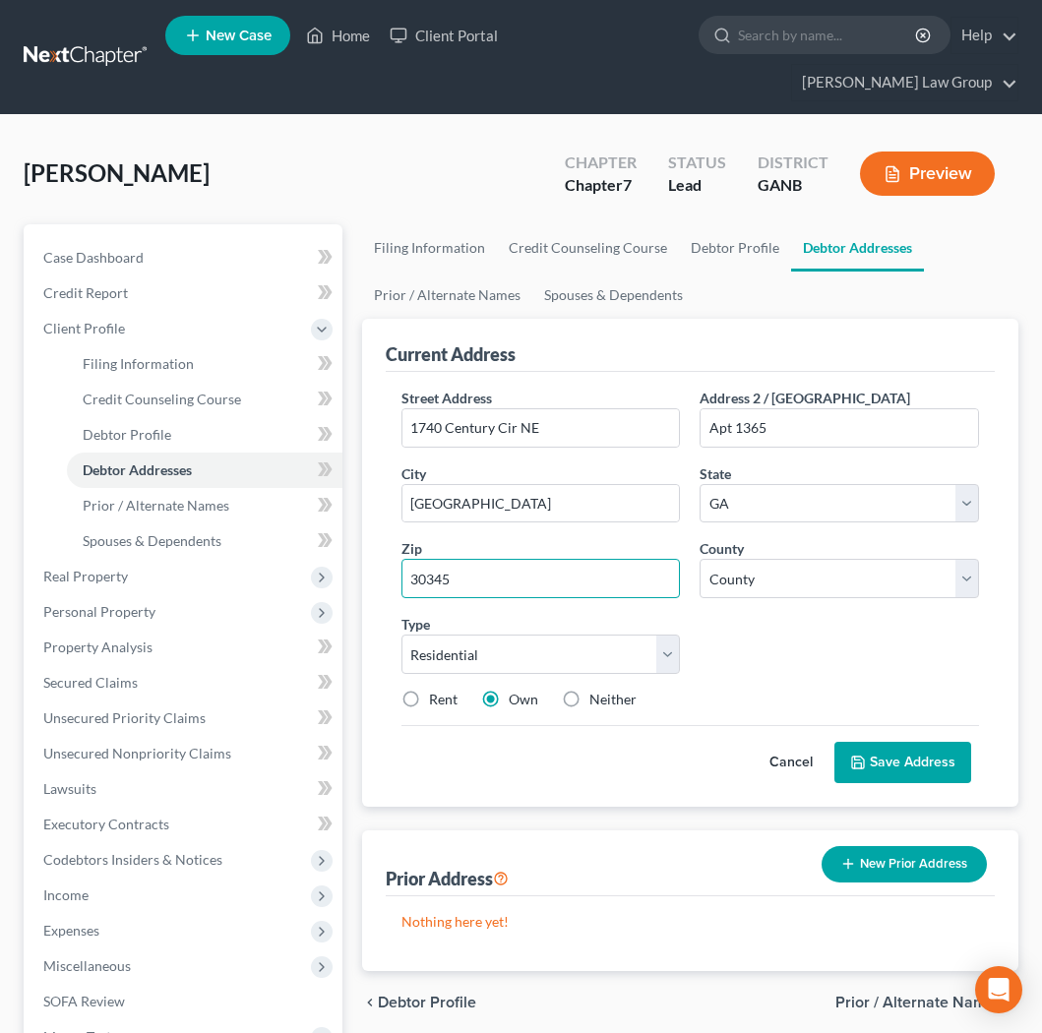
type input "30345"
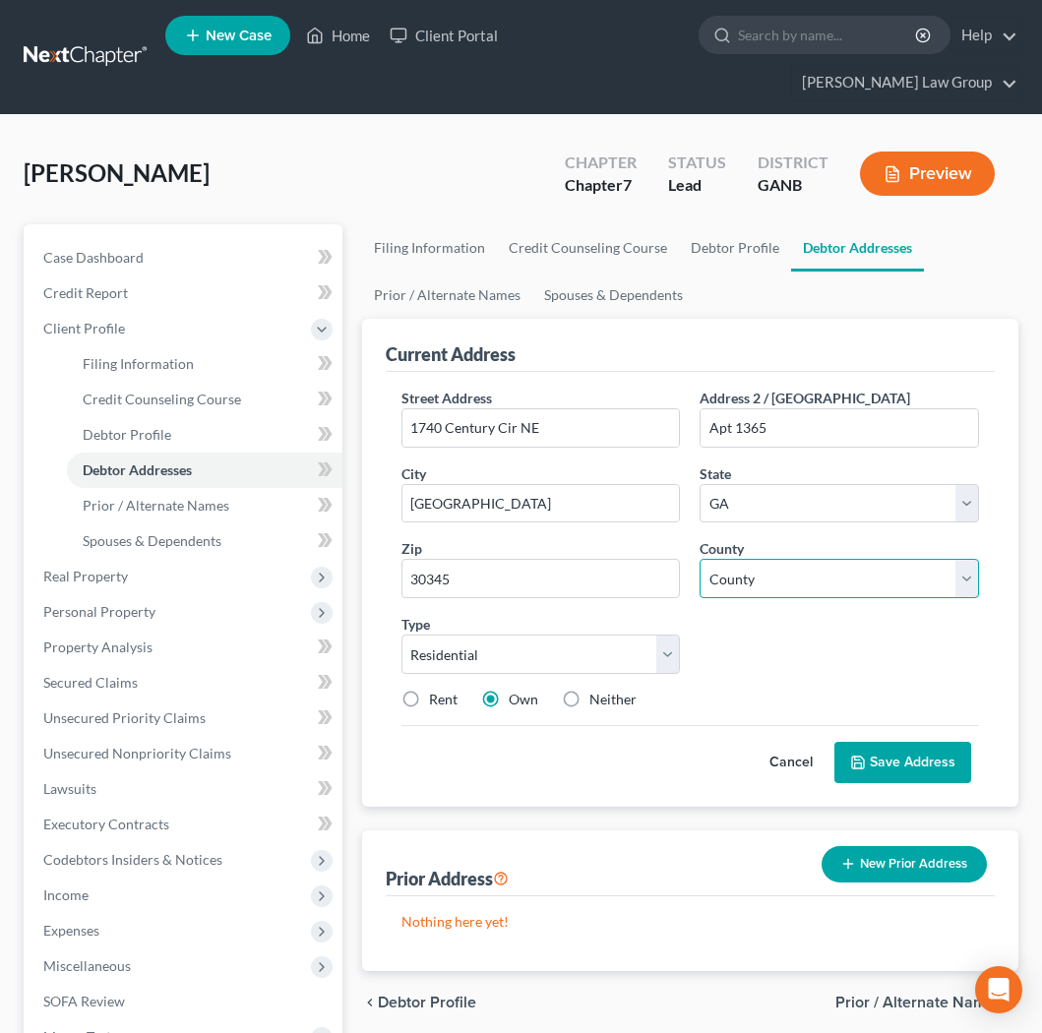
click at [700, 559] on select "County Appling County Atkinson County Bacon County Baker County Baldwin County …" at bounding box center [839, 578] width 279 height 39
select select "42"
click option "DeKalb County" at bounding box center [0, 0] width 0 height 0
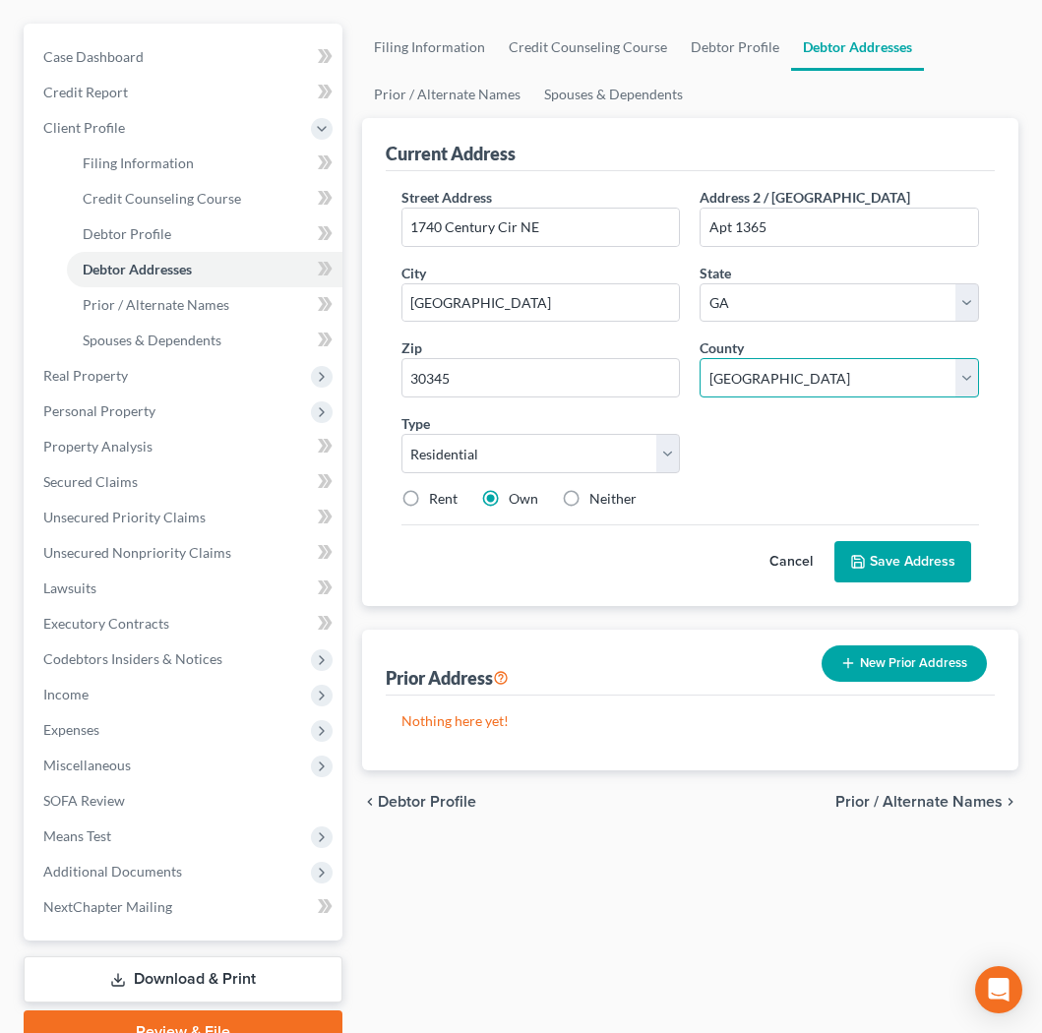
scroll to position [210, 0]
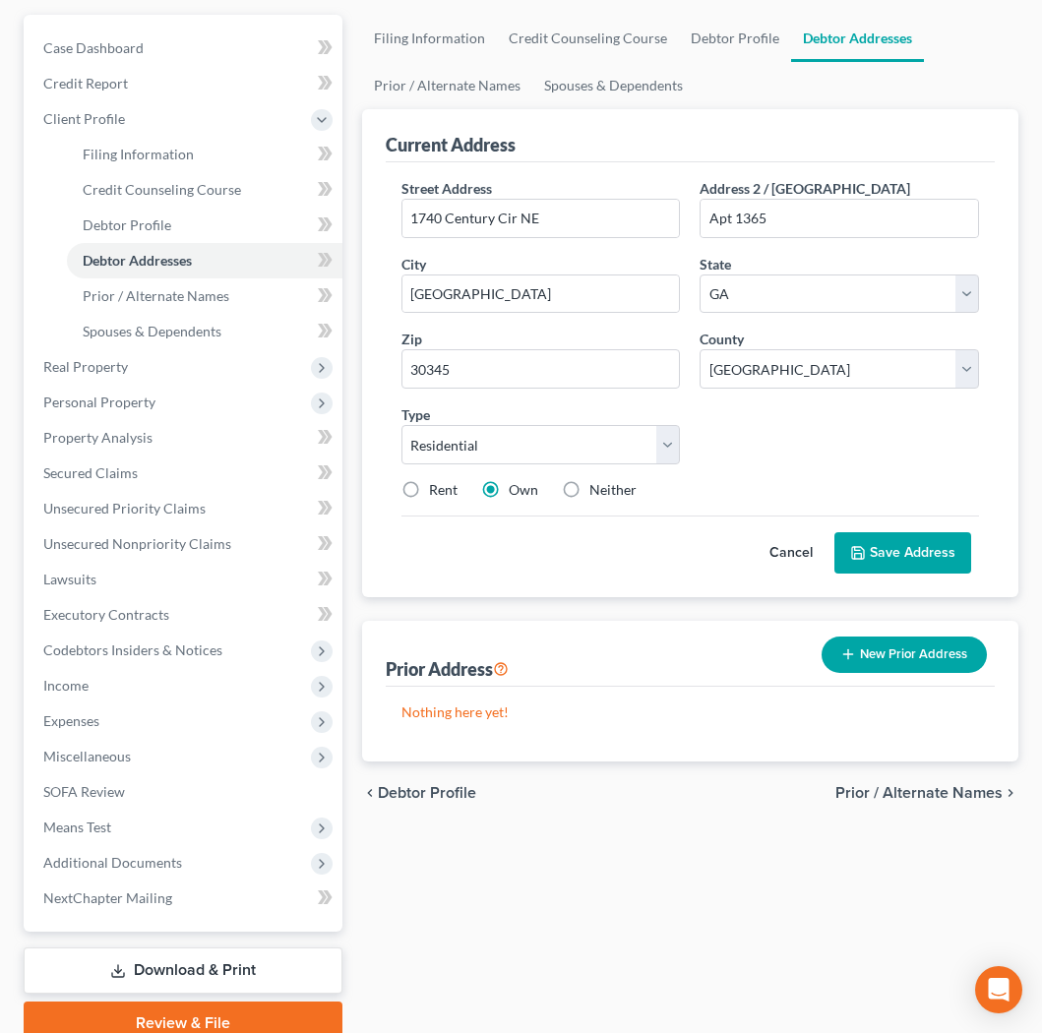
click at [429, 480] on label "Rent" at bounding box center [443, 490] width 29 height 20
click at [437, 480] on input "Rent" at bounding box center [443, 486] width 13 height 13
radio input "true"
click at [879, 534] on button "Save Address" at bounding box center [902, 552] width 137 height 41
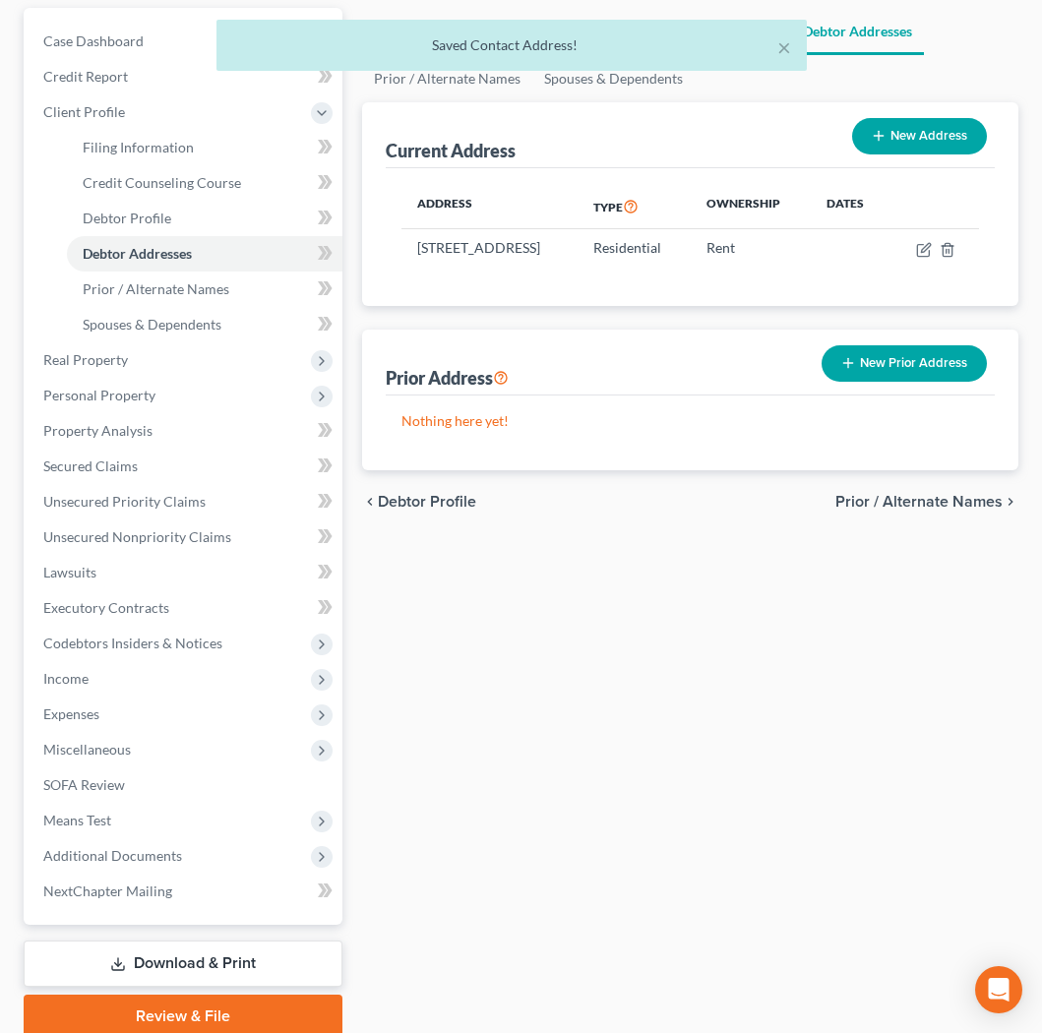
scroll to position [219, 0]
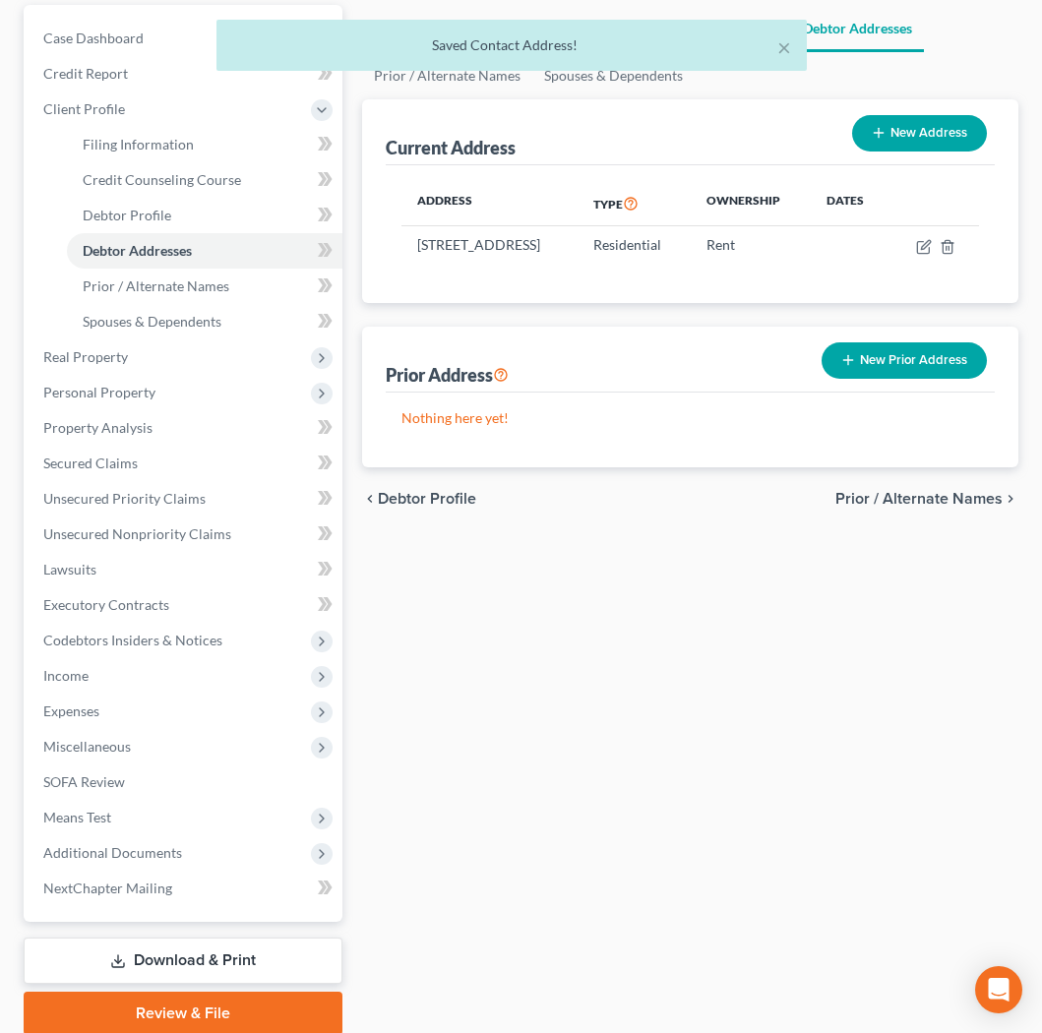
click at [528, 522] on div "Filing Information Credit Counseling Course Debtor Profile Debtor Addresses Pri…" at bounding box center [690, 520] width 676 height 1030
click at [941, 491] on span "Prior / Alternate Names" at bounding box center [918, 499] width 167 height 16
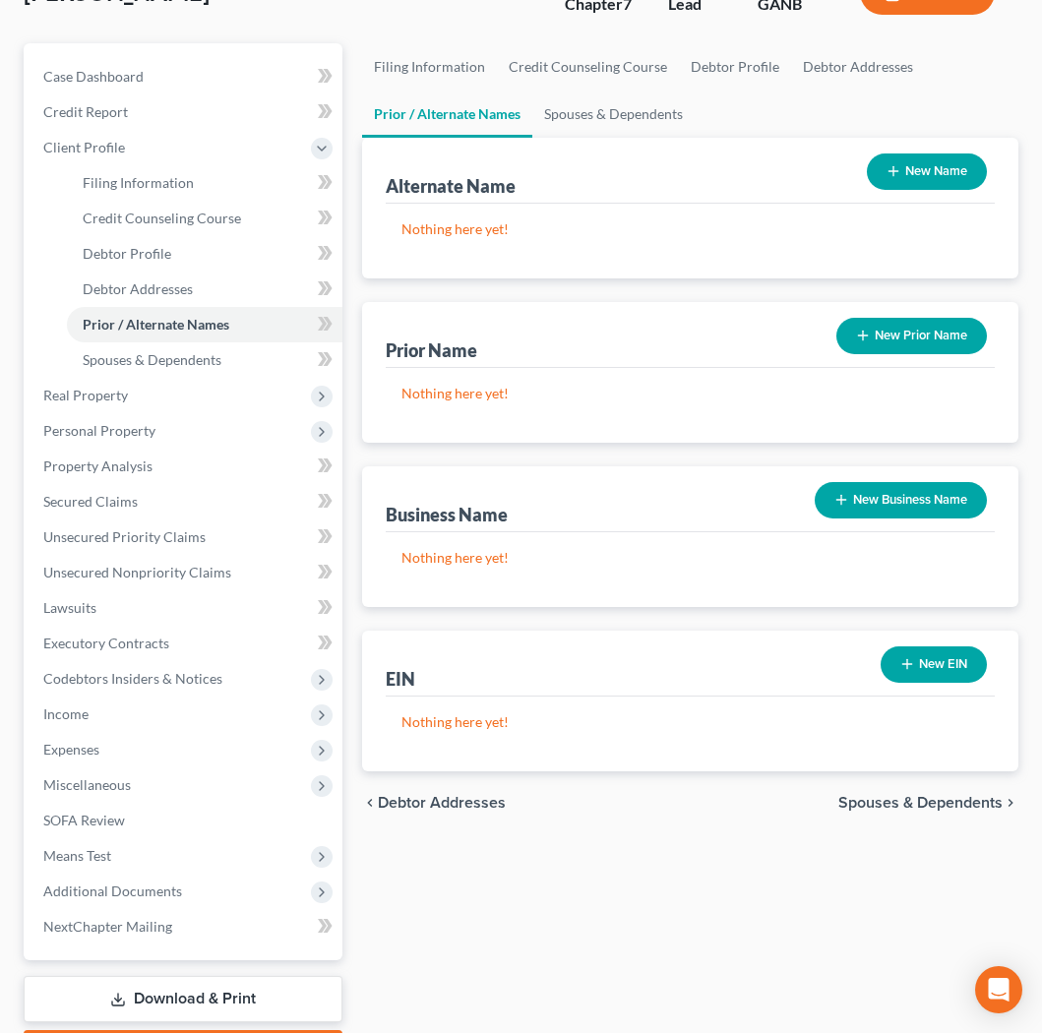
scroll to position [258, 0]
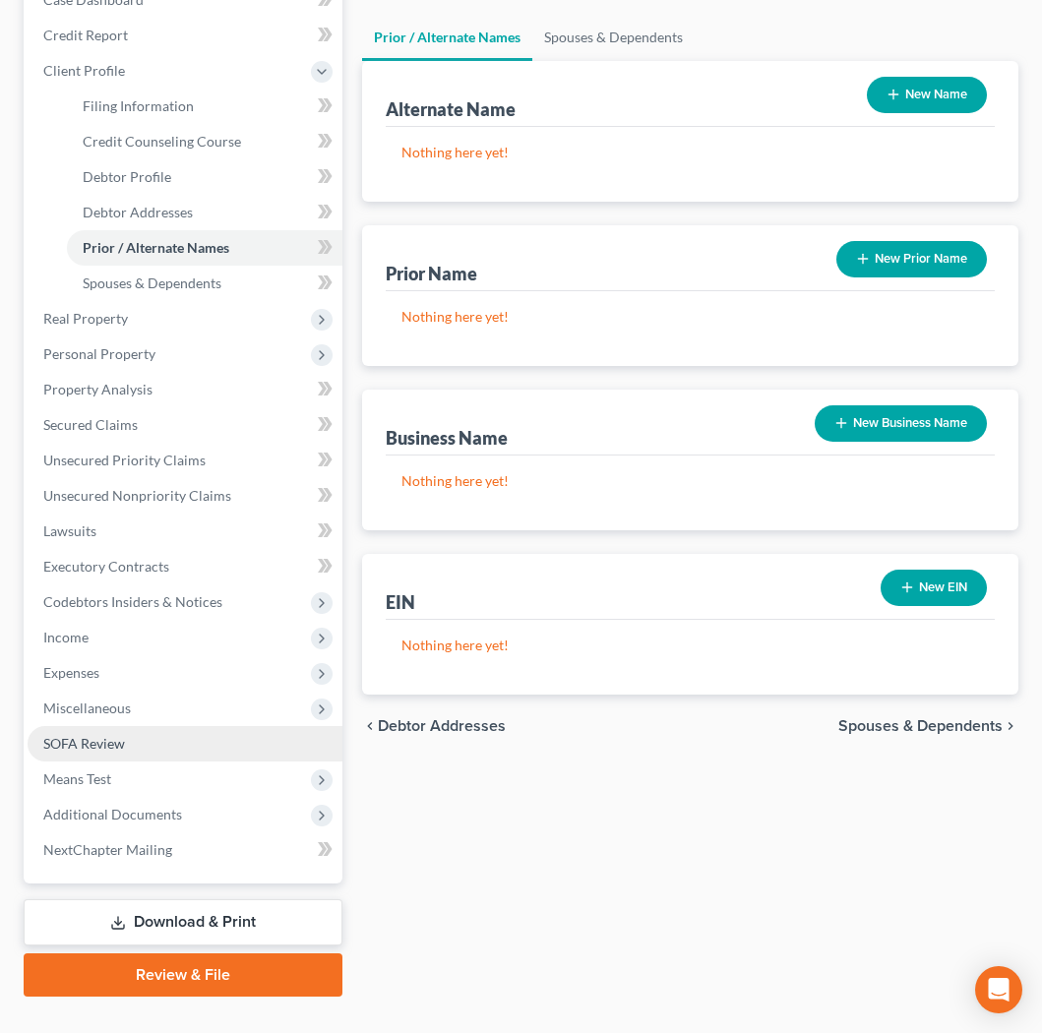
click at [134, 726] on link "SOFA Review" at bounding box center [185, 743] width 315 height 35
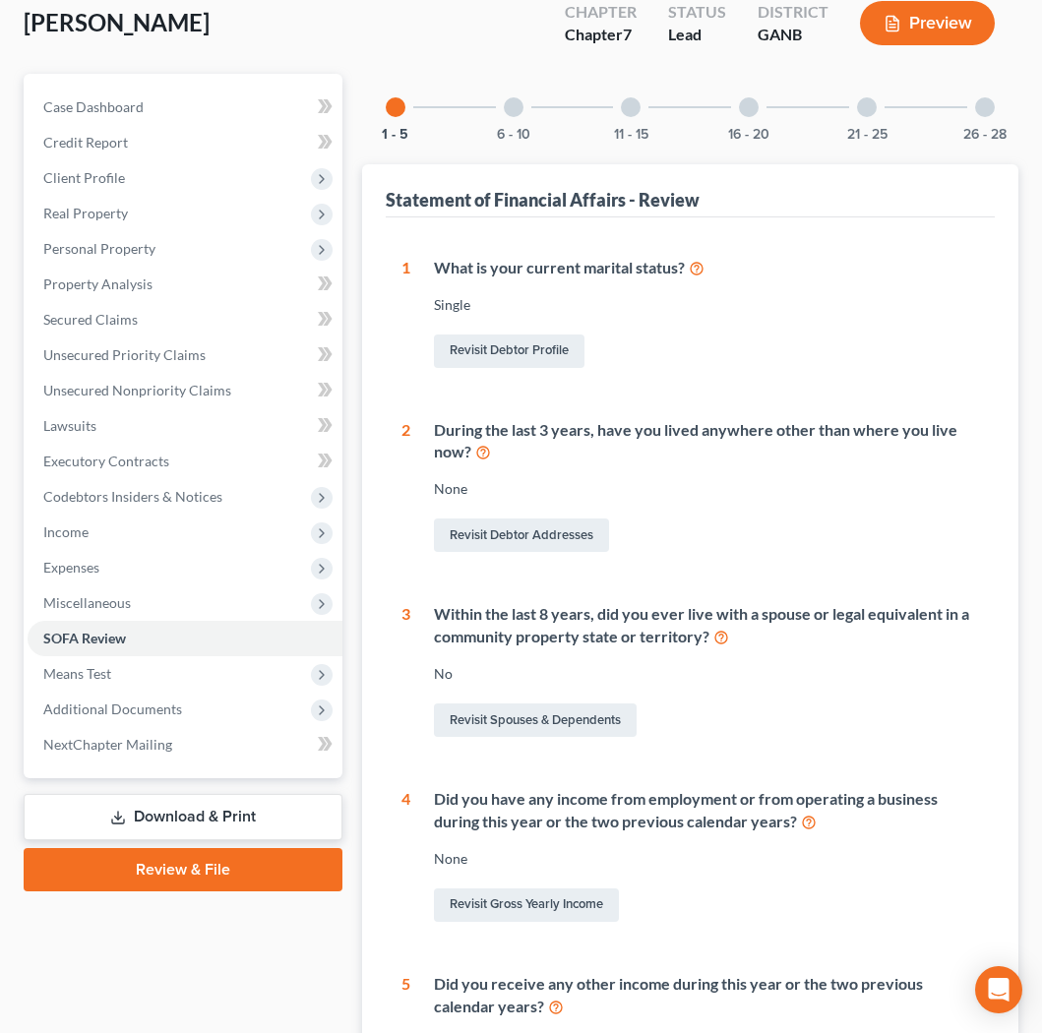
scroll to position [160, 0]
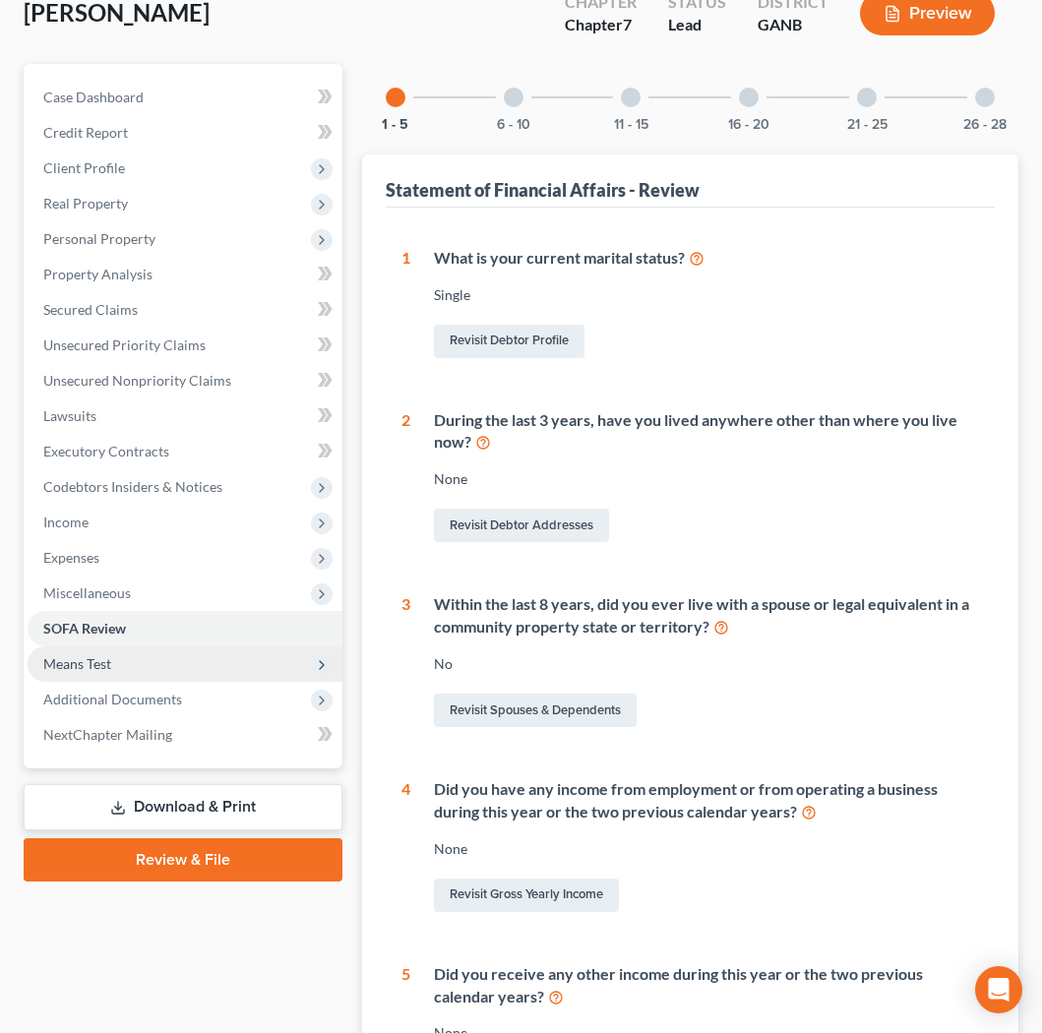
click at [126, 646] on span "Means Test" at bounding box center [185, 663] width 315 height 35
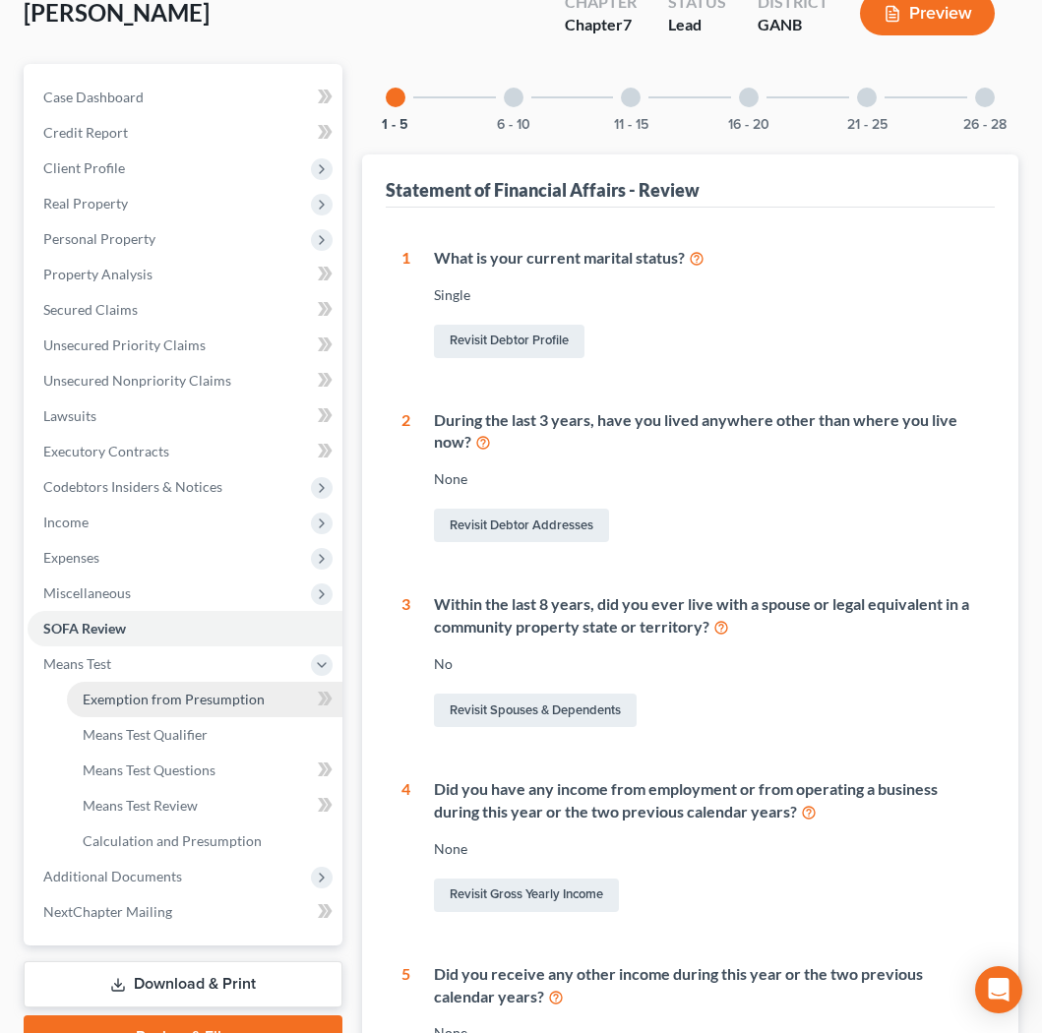
click at [152, 691] on span "Exemption from Presumption" at bounding box center [174, 699] width 182 height 17
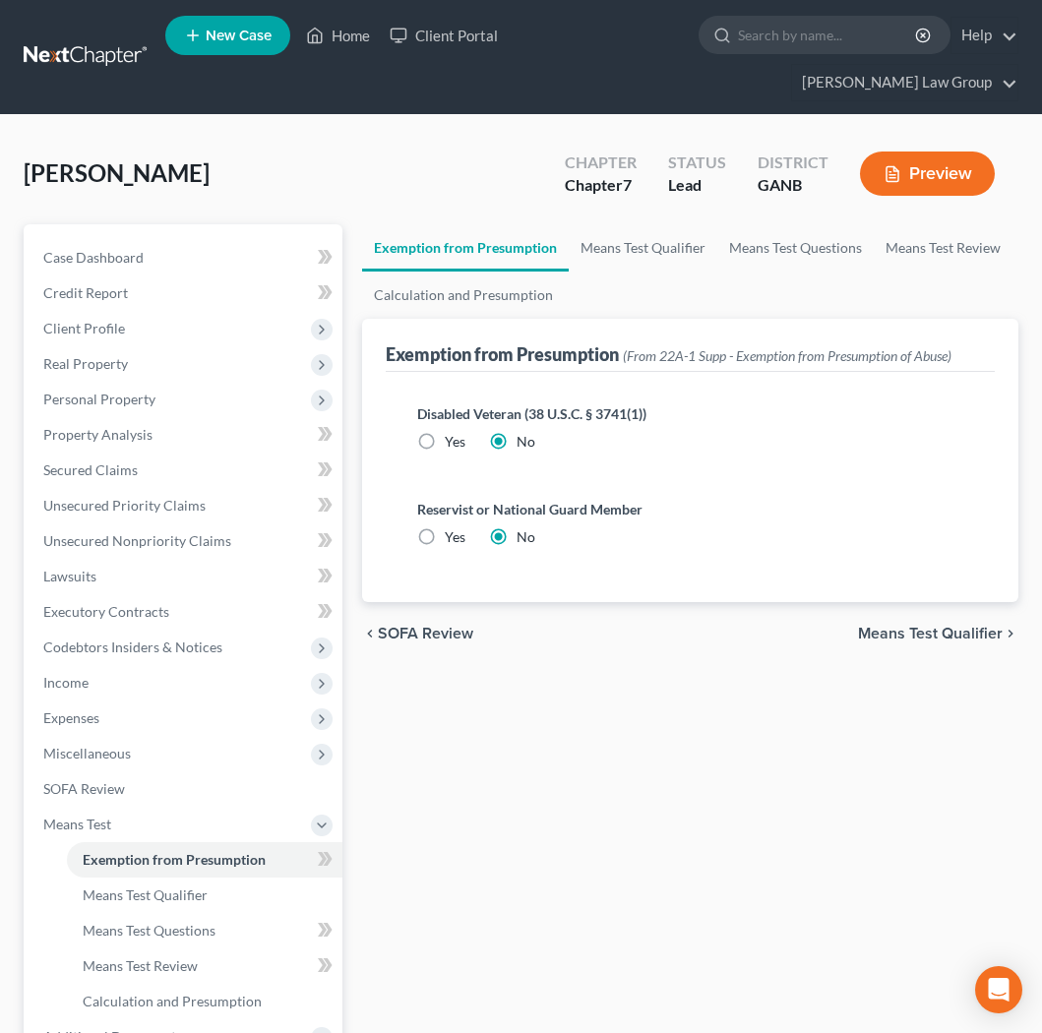
click at [921, 626] on span "Means Test Qualifier" at bounding box center [930, 634] width 145 height 16
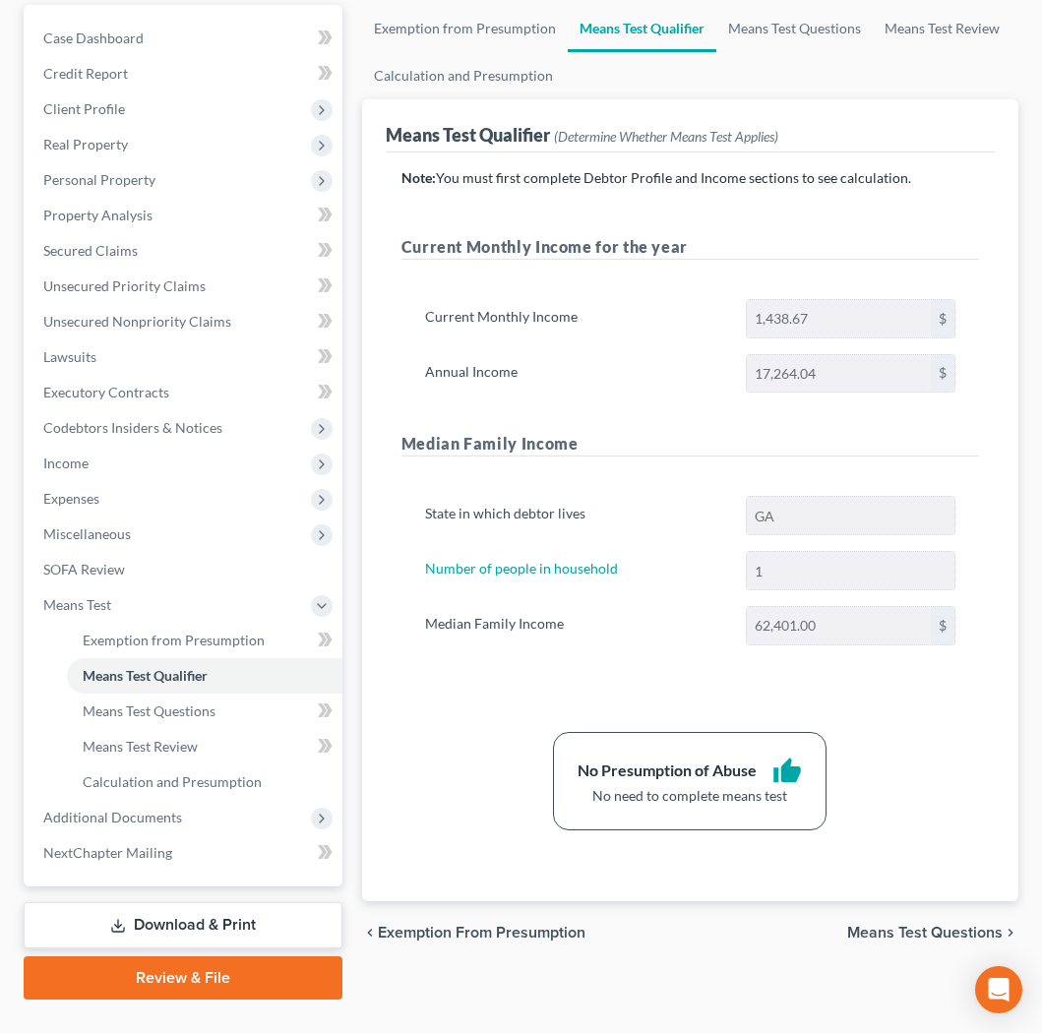
scroll to position [221, 0]
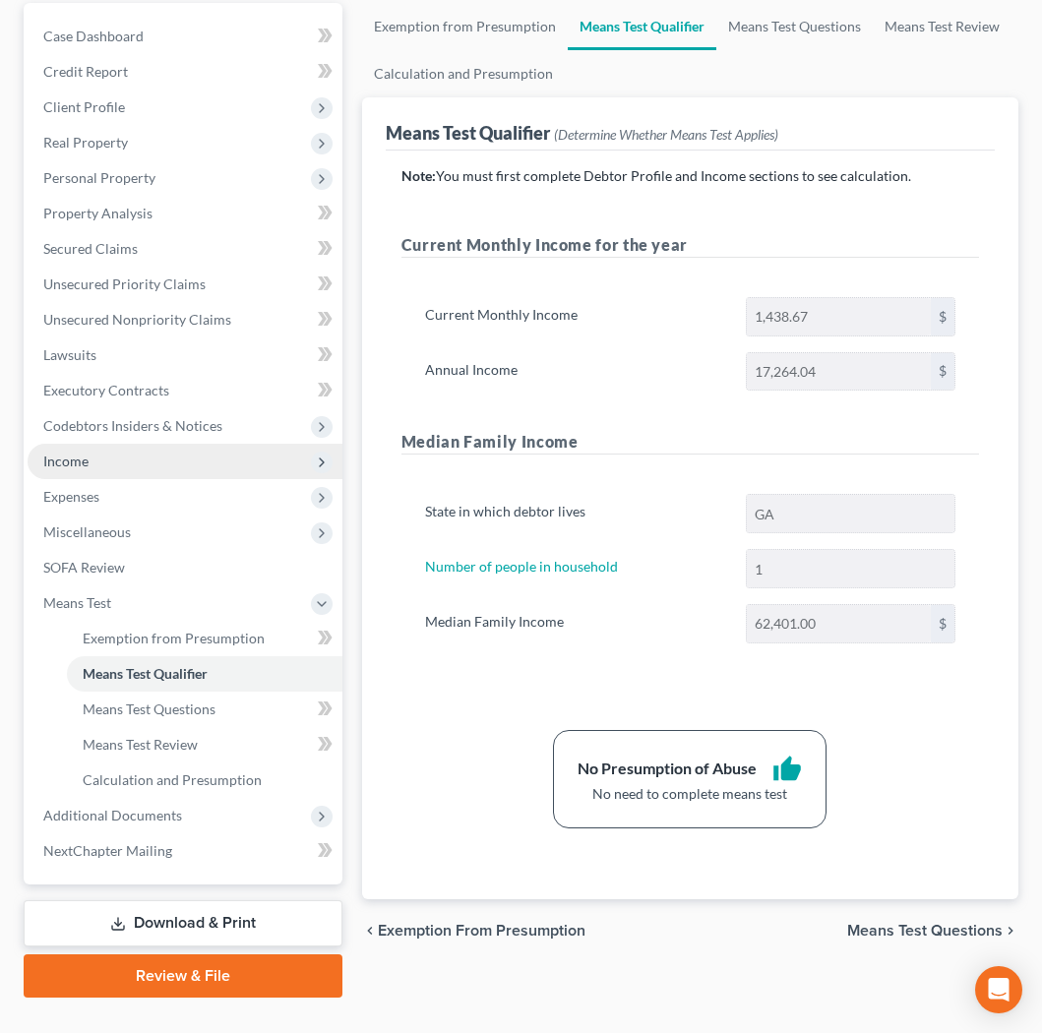
click at [115, 444] on span "Income" at bounding box center [185, 461] width 315 height 35
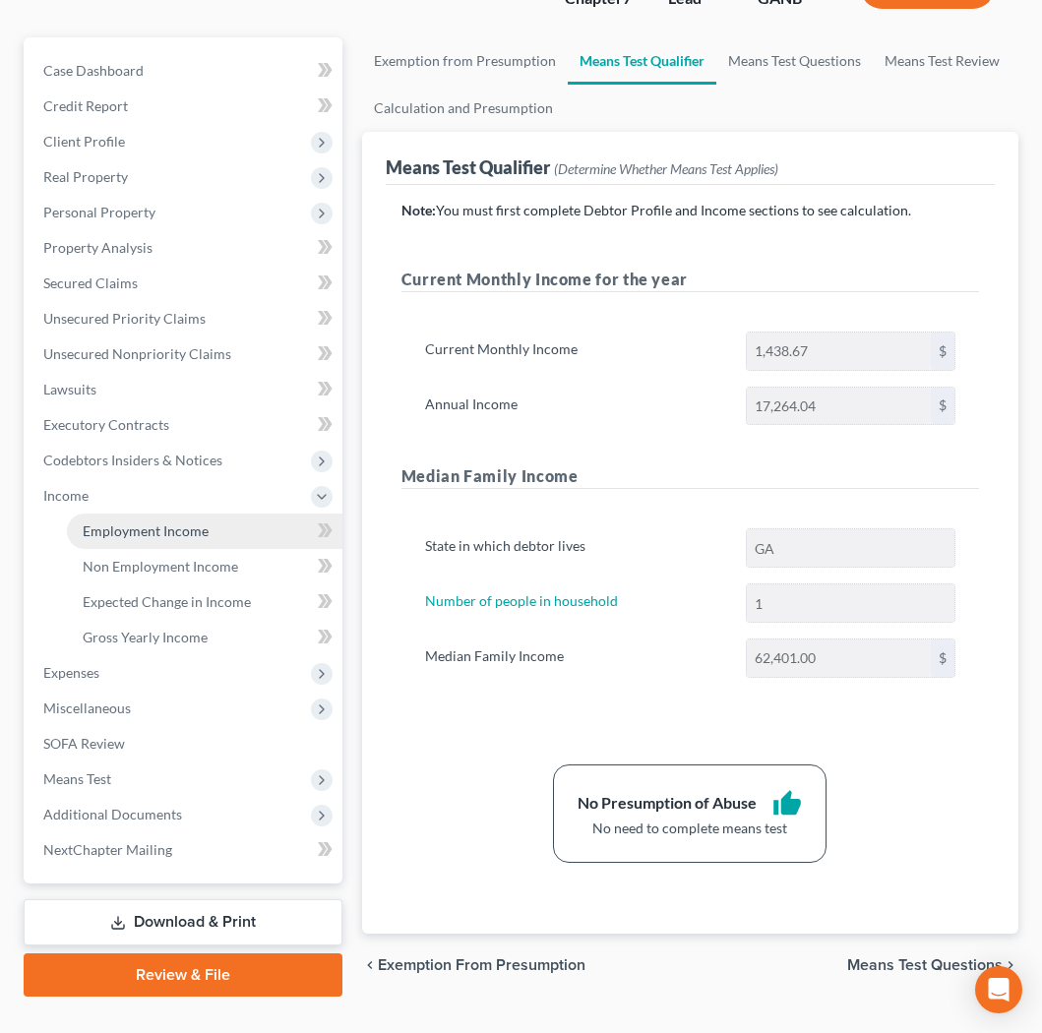
click at [155, 522] on span "Employment Income" at bounding box center [146, 530] width 126 height 17
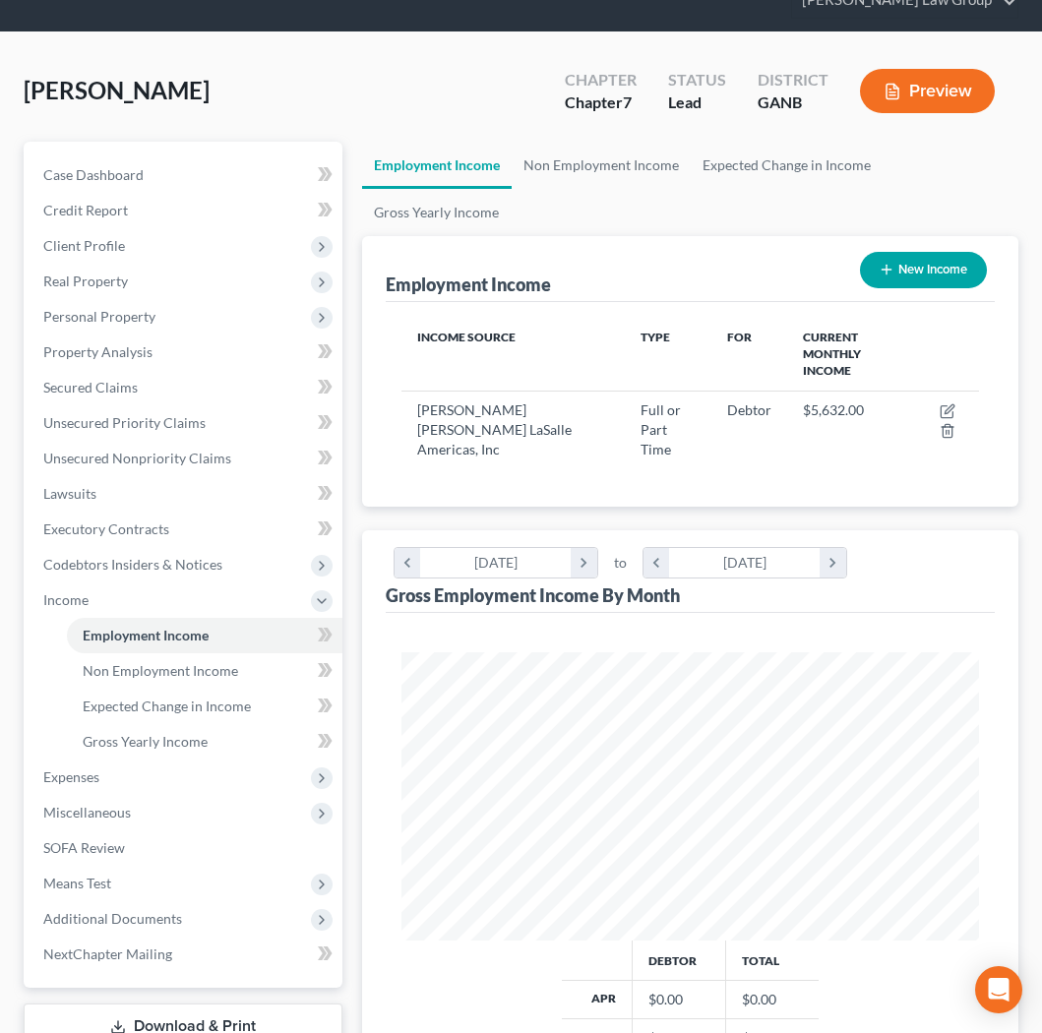
scroll to position [90, 0]
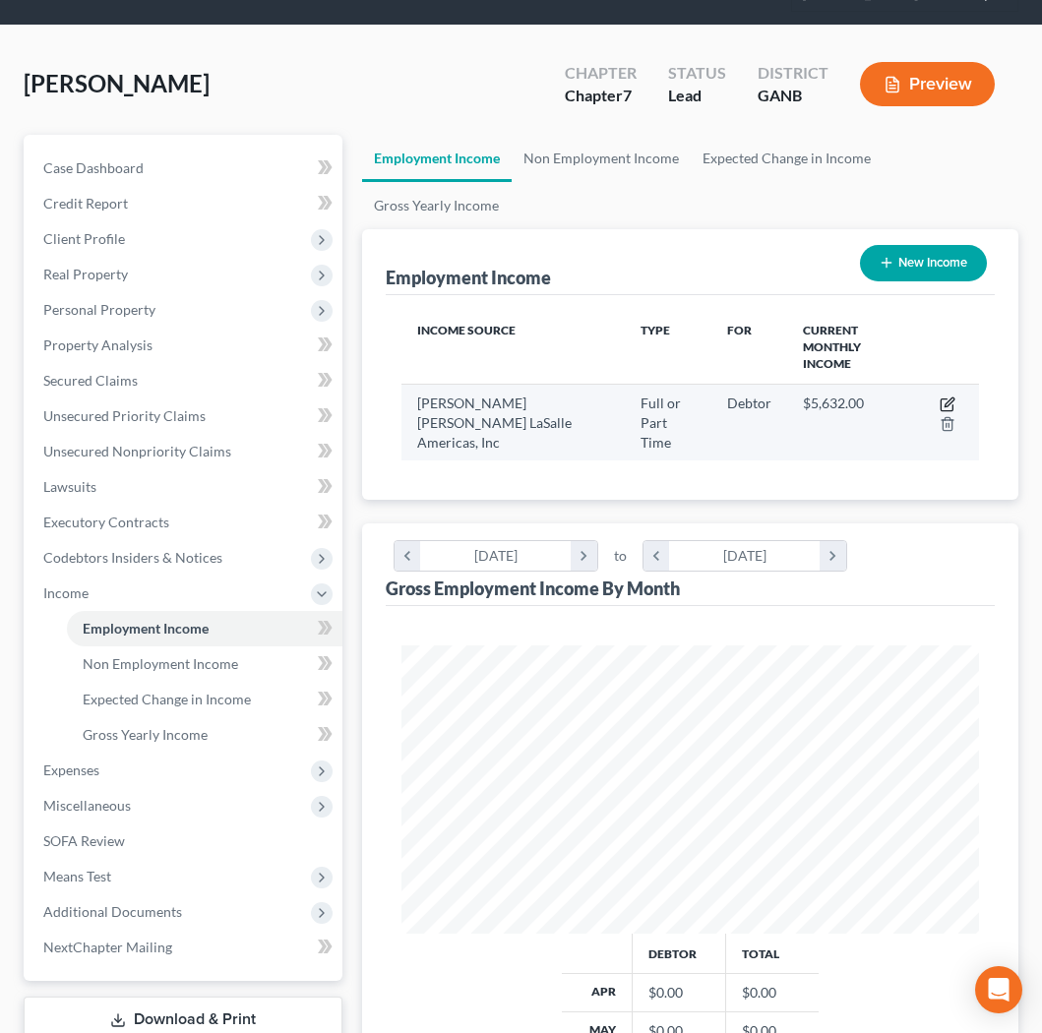
click at [952, 397] on icon "button" at bounding box center [948, 405] width 16 height 16
select select "0"
select select "14"
select select "0"
